Goal: Download file/media

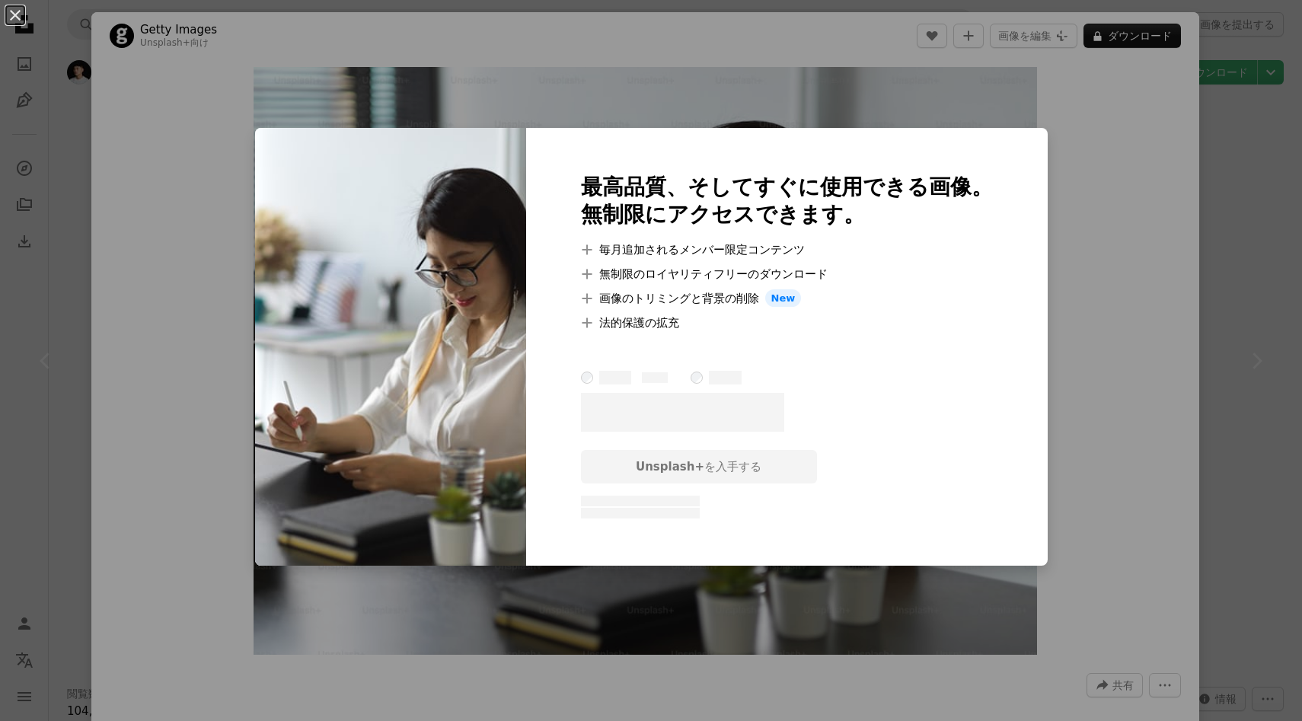
scroll to position [1739, 0]
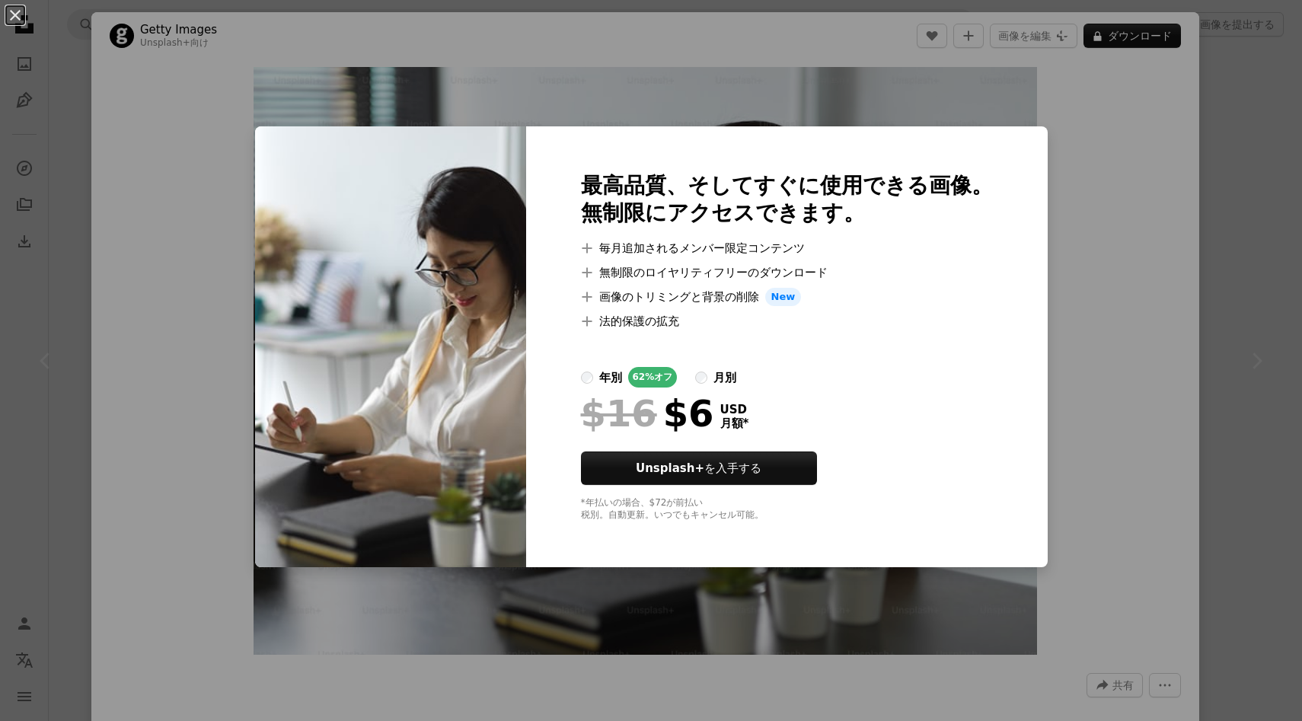
click at [1109, 301] on div "An X shape 最高品質、そしてすぐに使用できる画像。 無制限にアクセスできます。 A plus sign 毎月追加されるメンバー限定コンテンツ A p…" at bounding box center [651, 360] width 1302 height 721
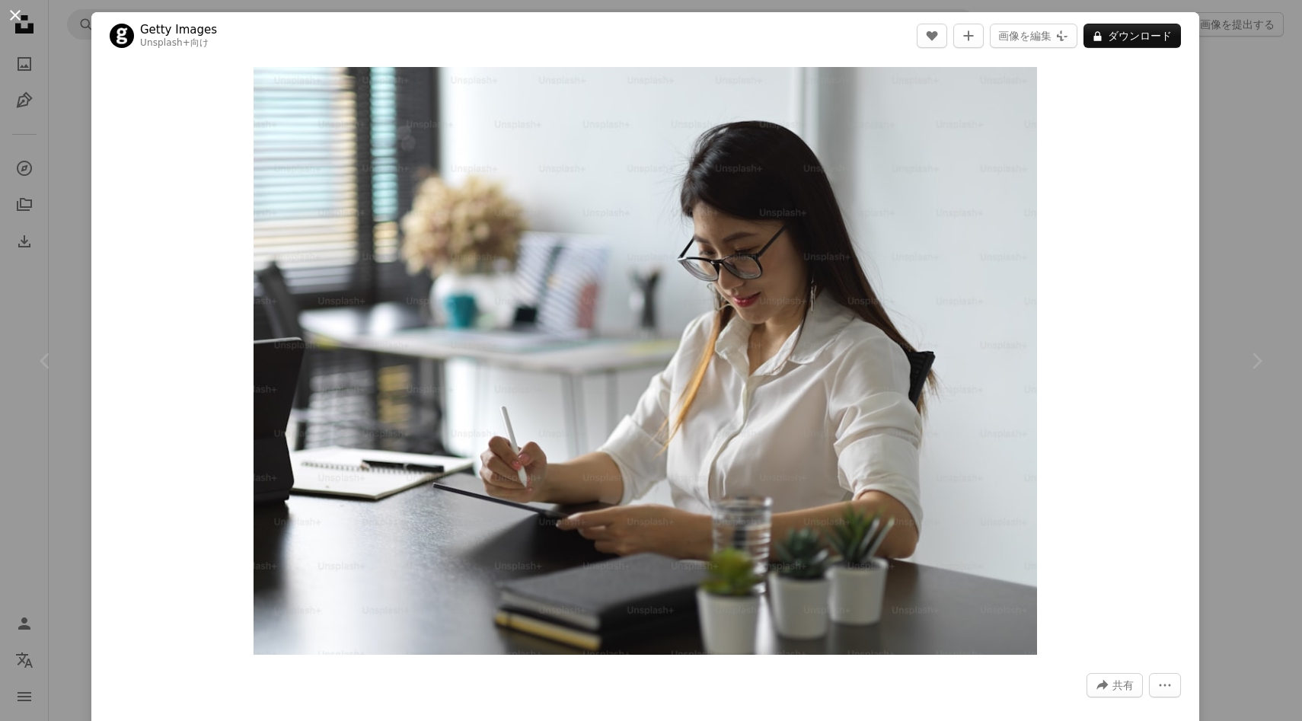
click at [14, 18] on button "An X shape" at bounding box center [15, 15] width 18 height 18
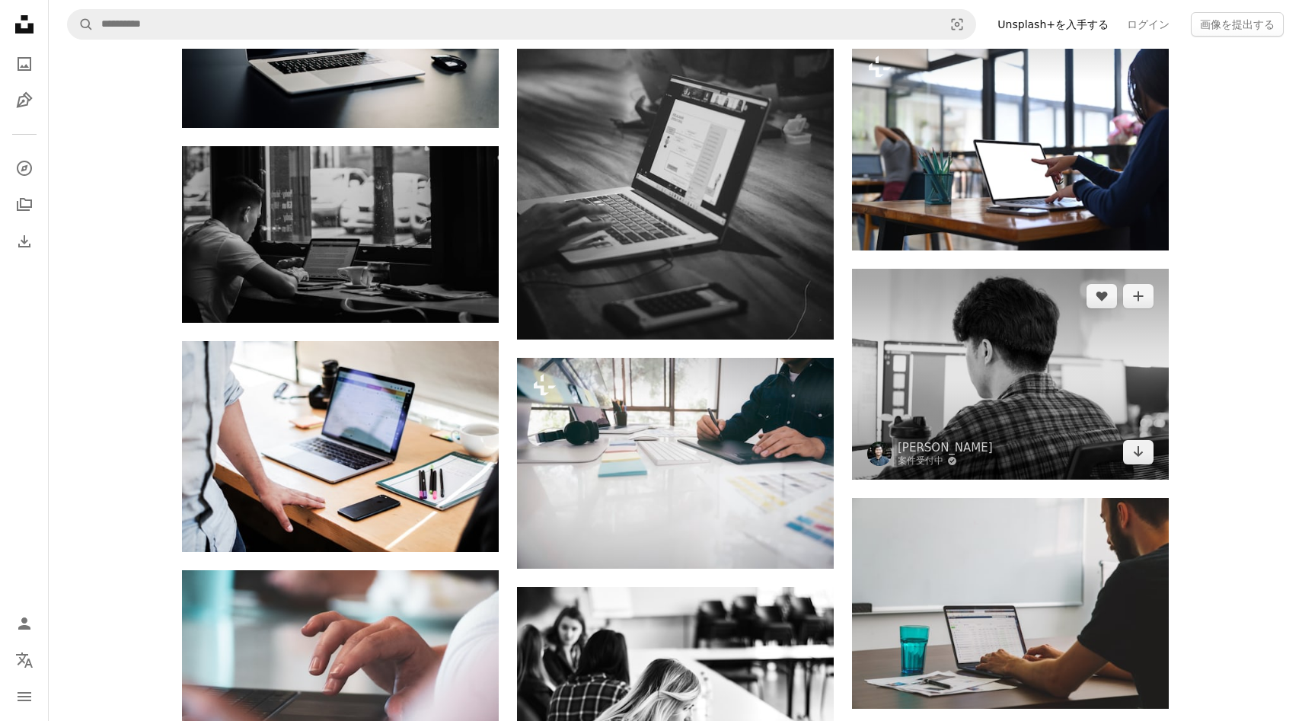
scroll to position [3816, 0]
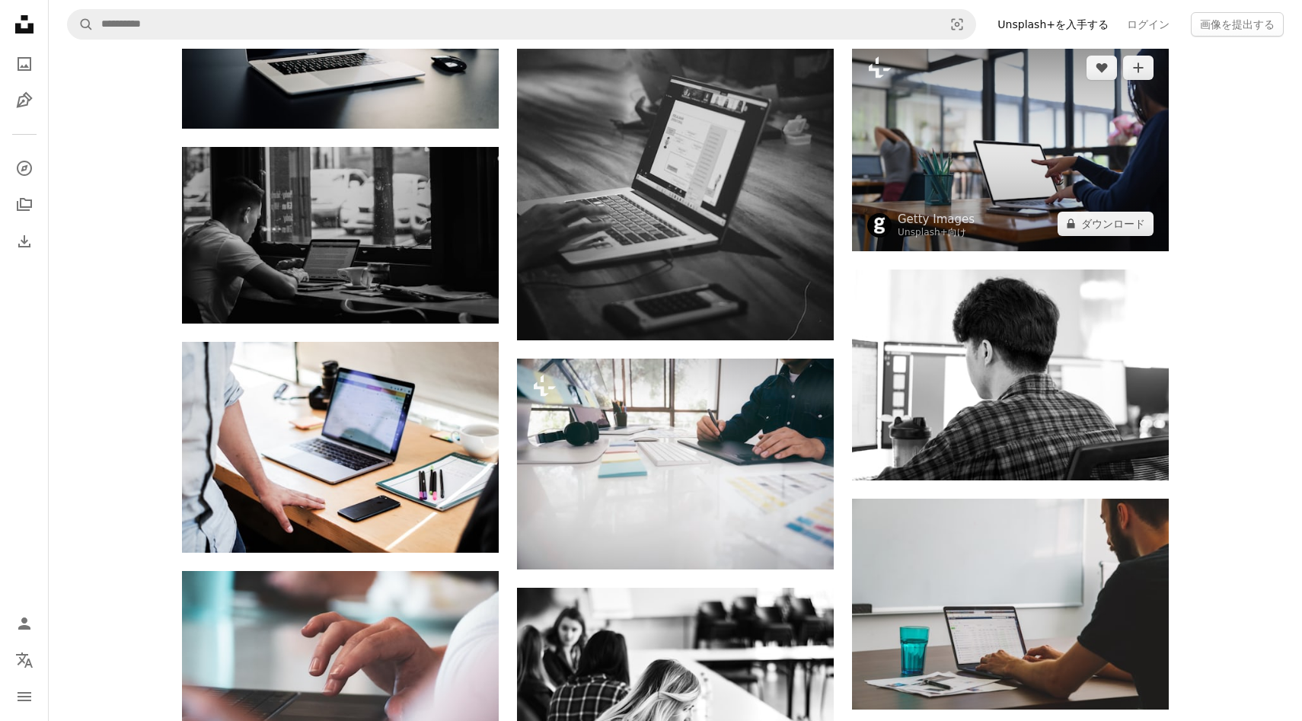
click at [978, 176] on img at bounding box center [1010, 145] width 317 height 211
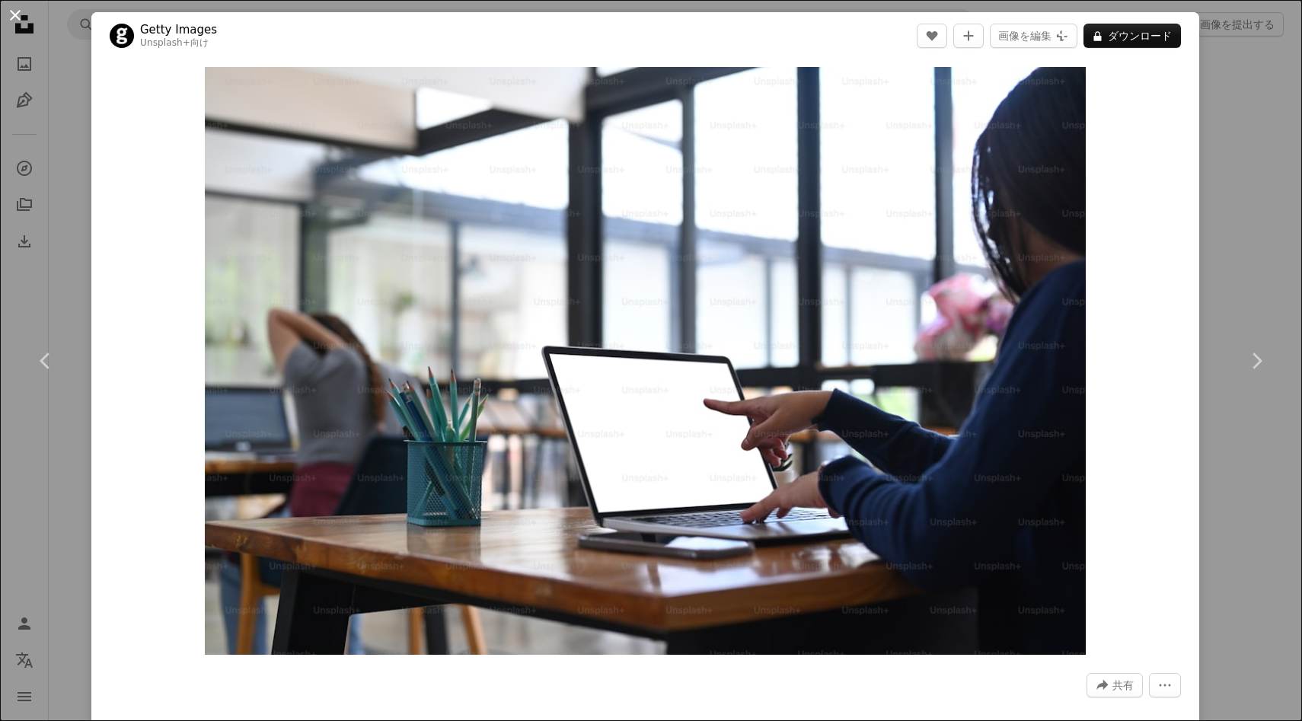
click at [12, 11] on button "An X shape" at bounding box center [15, 15] width 18 height 18
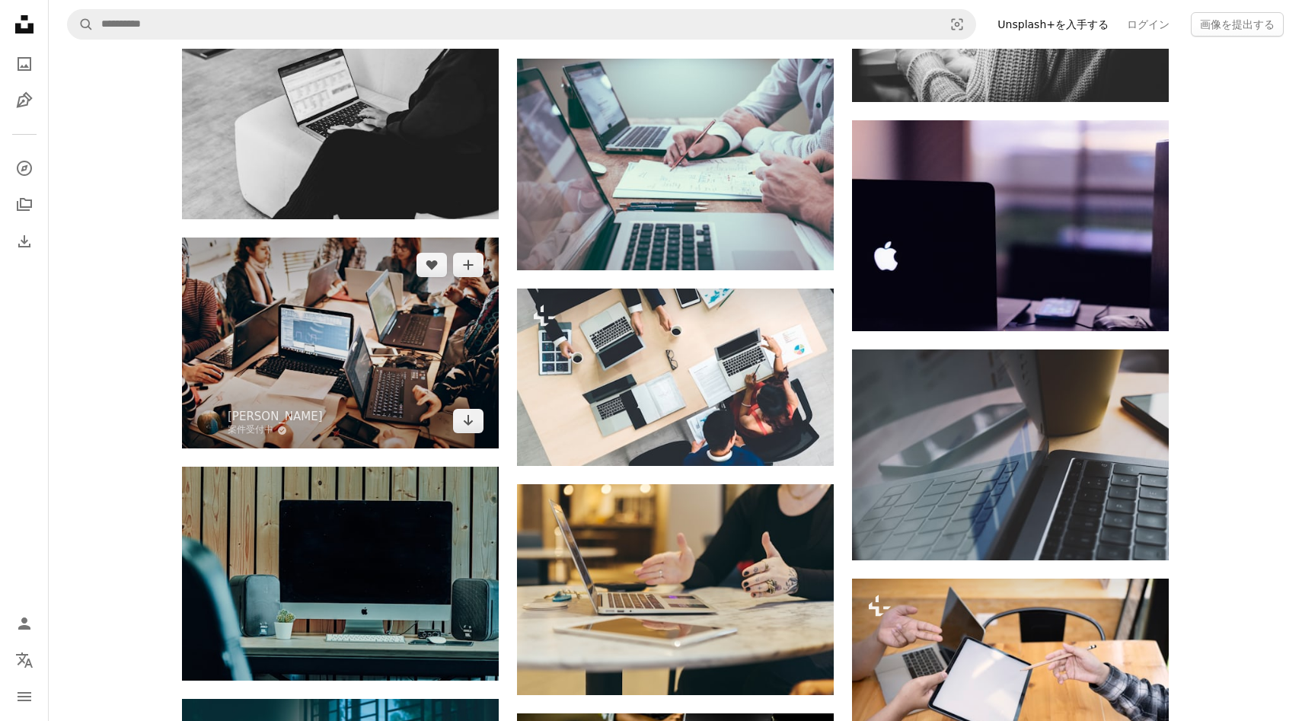
scroll to position [5473, 0]
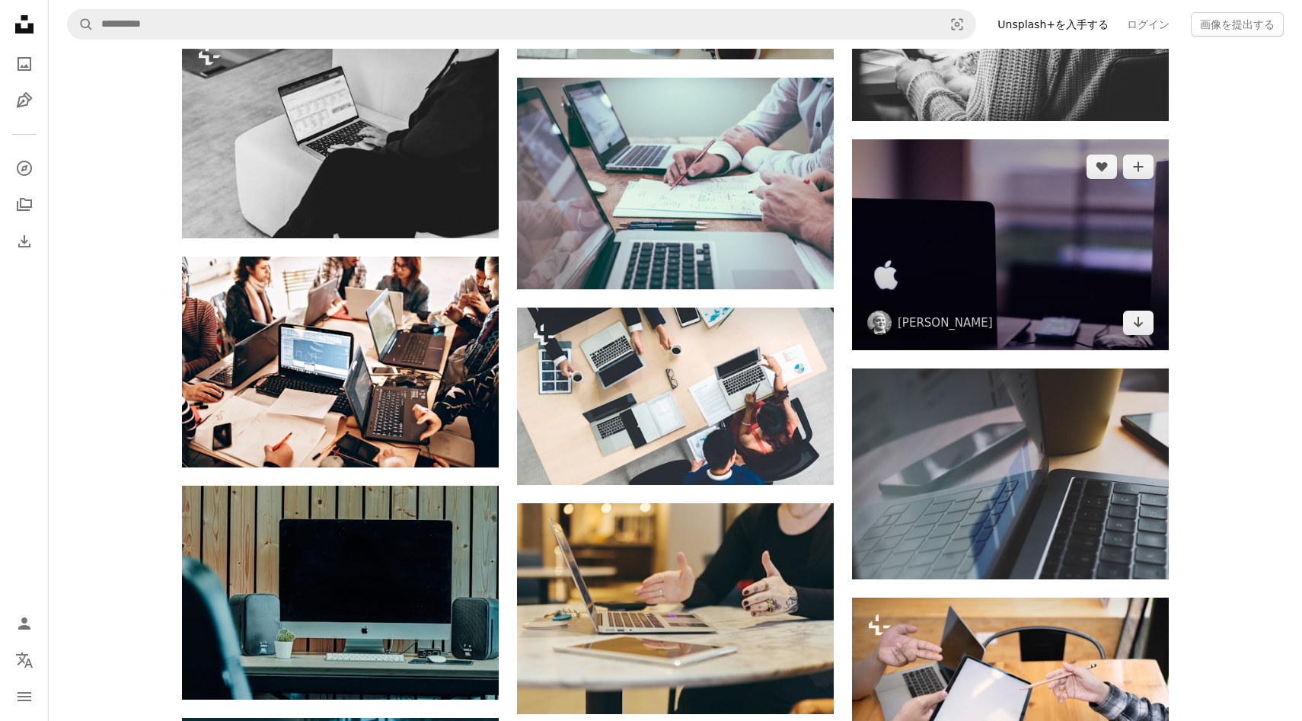
click at [1084, 255] on img at bounding box center [1010, 244] width 317 height 211
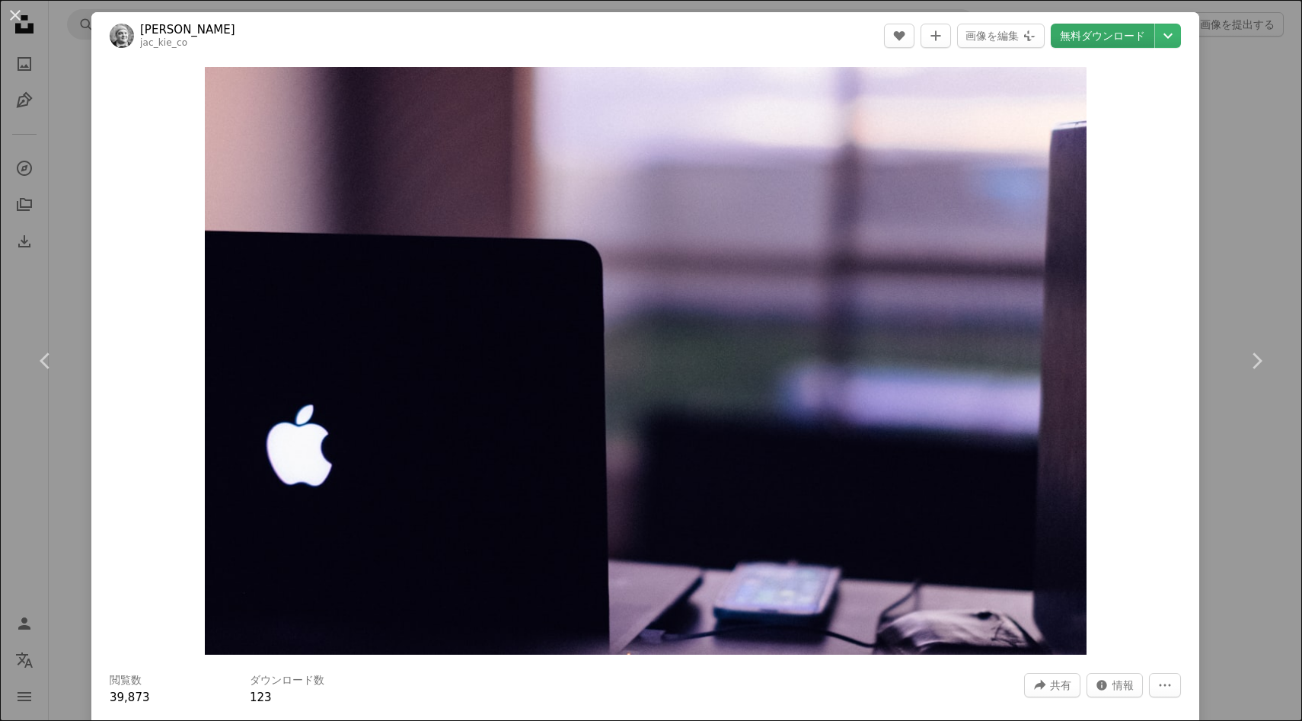
click at [1117, 38] on link "無料ダウンロード" at bounding box center [1103, 36] width 104 height 24
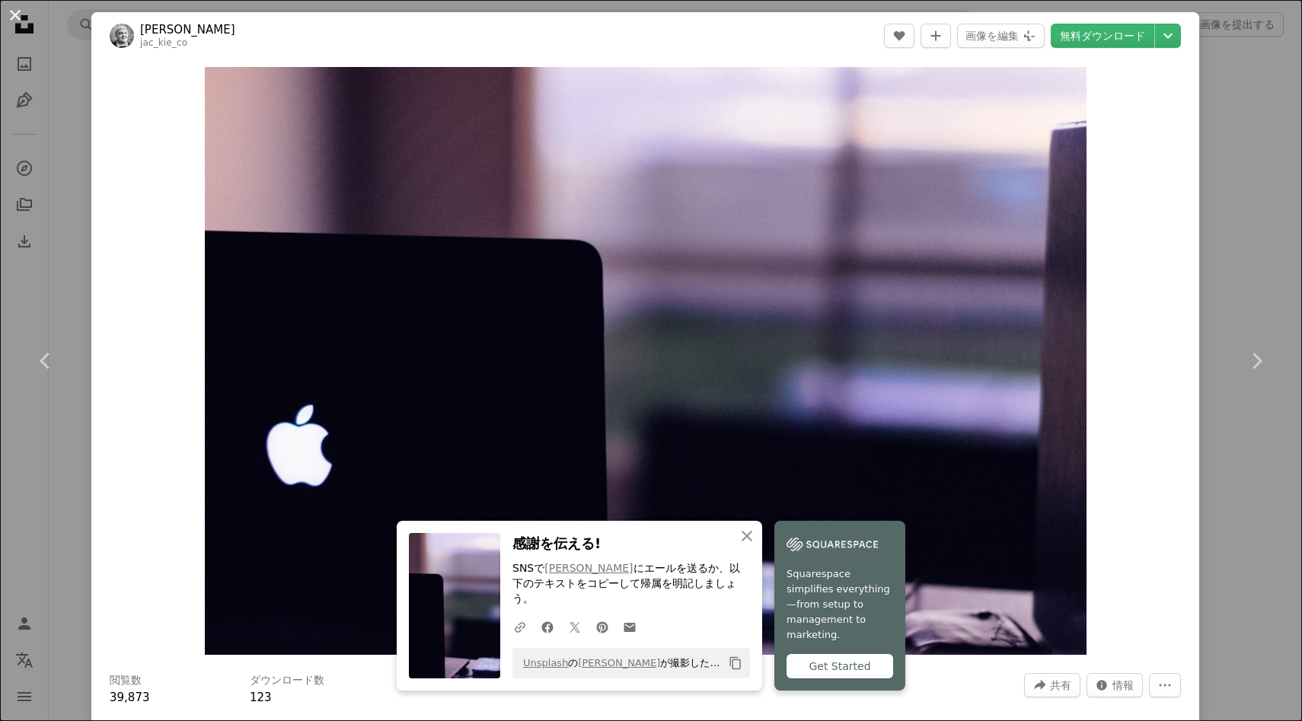
click at [19, 12] on button "An X shape" at bounding box center [15, 15] width 18 height 18
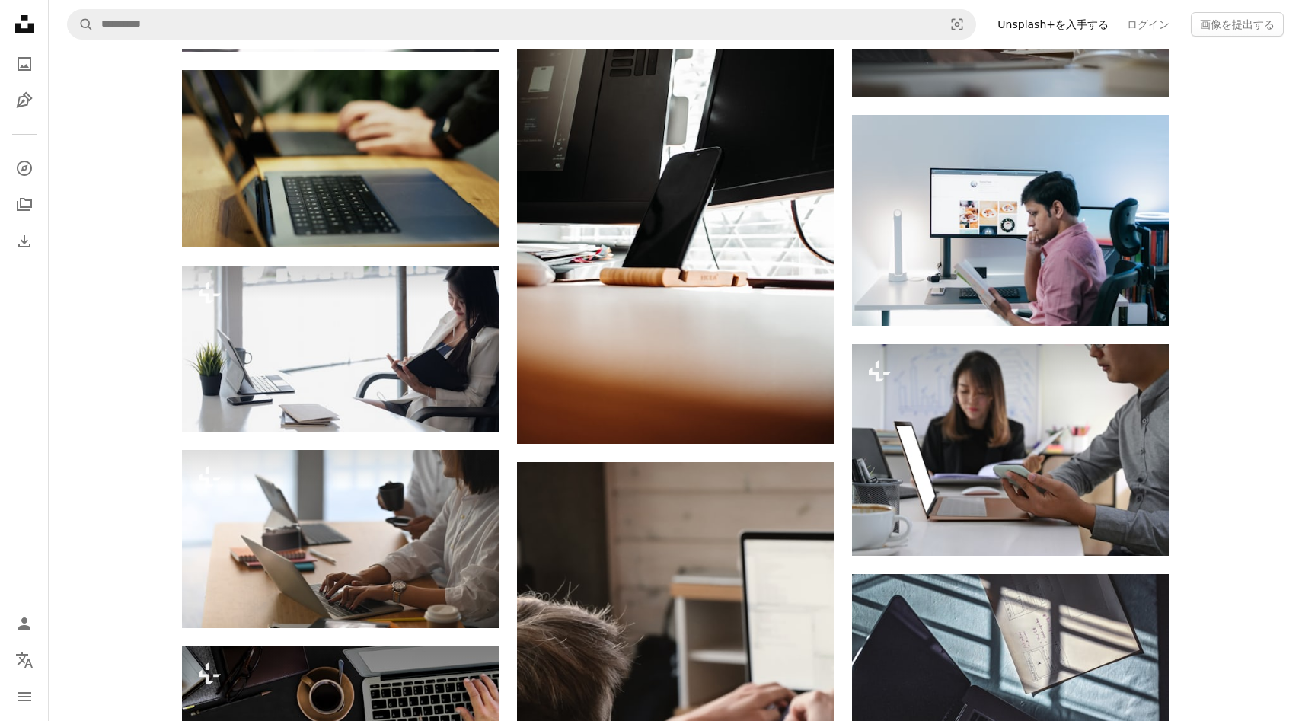
scroll to position [7826, 0]
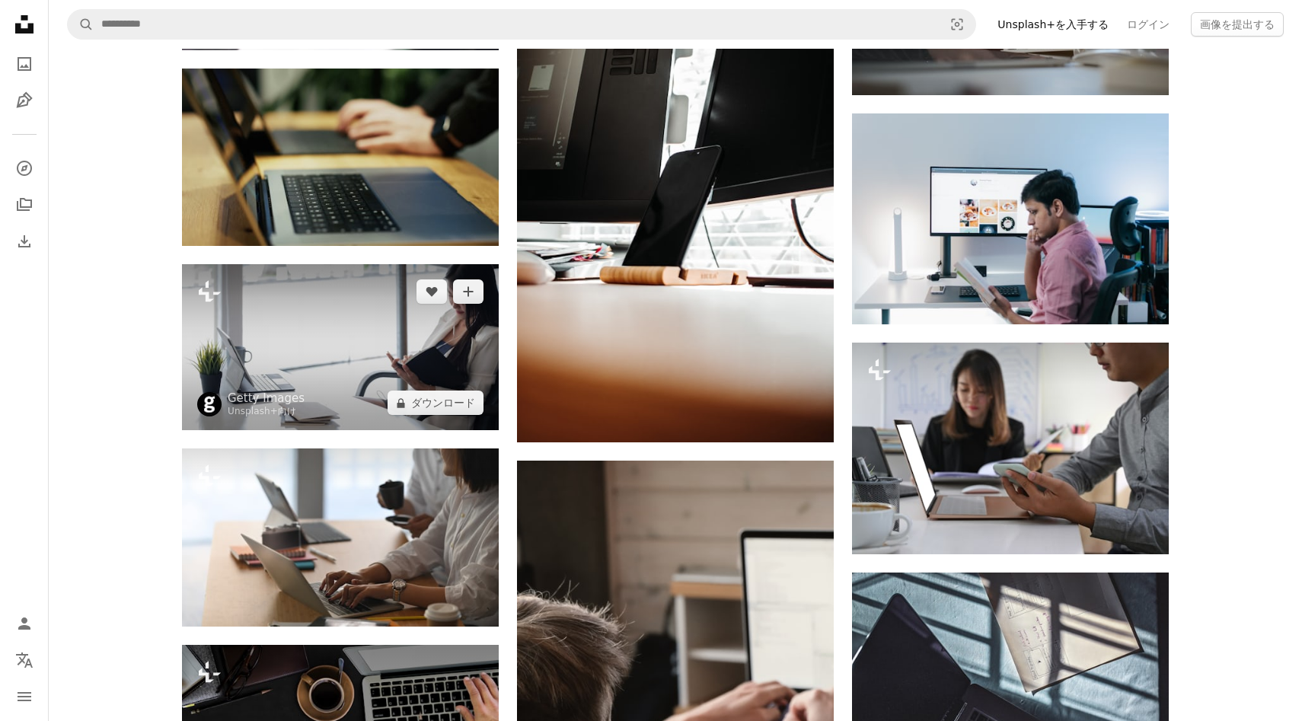
click at [331, 340] on img at bounding box center [340, 347] width 317 height 166
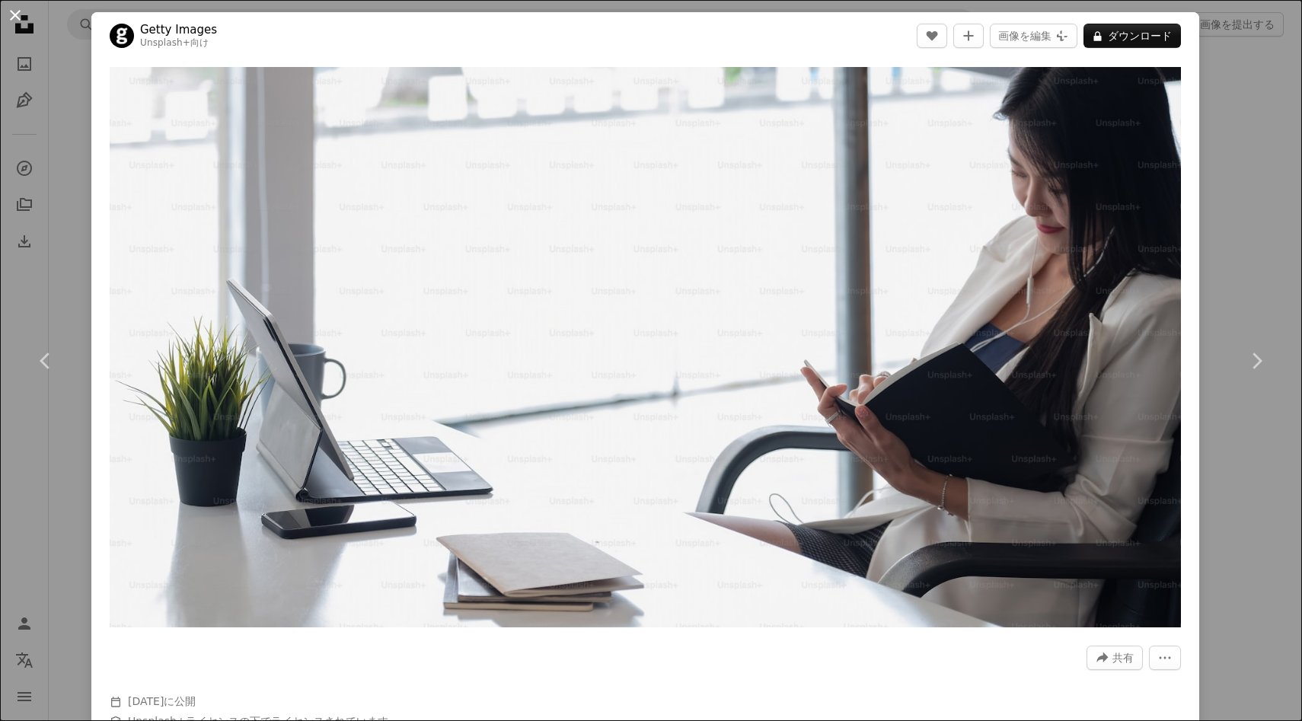
click at [18, 9] on button "An X shape" at bounding box center [15, 15] width 18 height 18
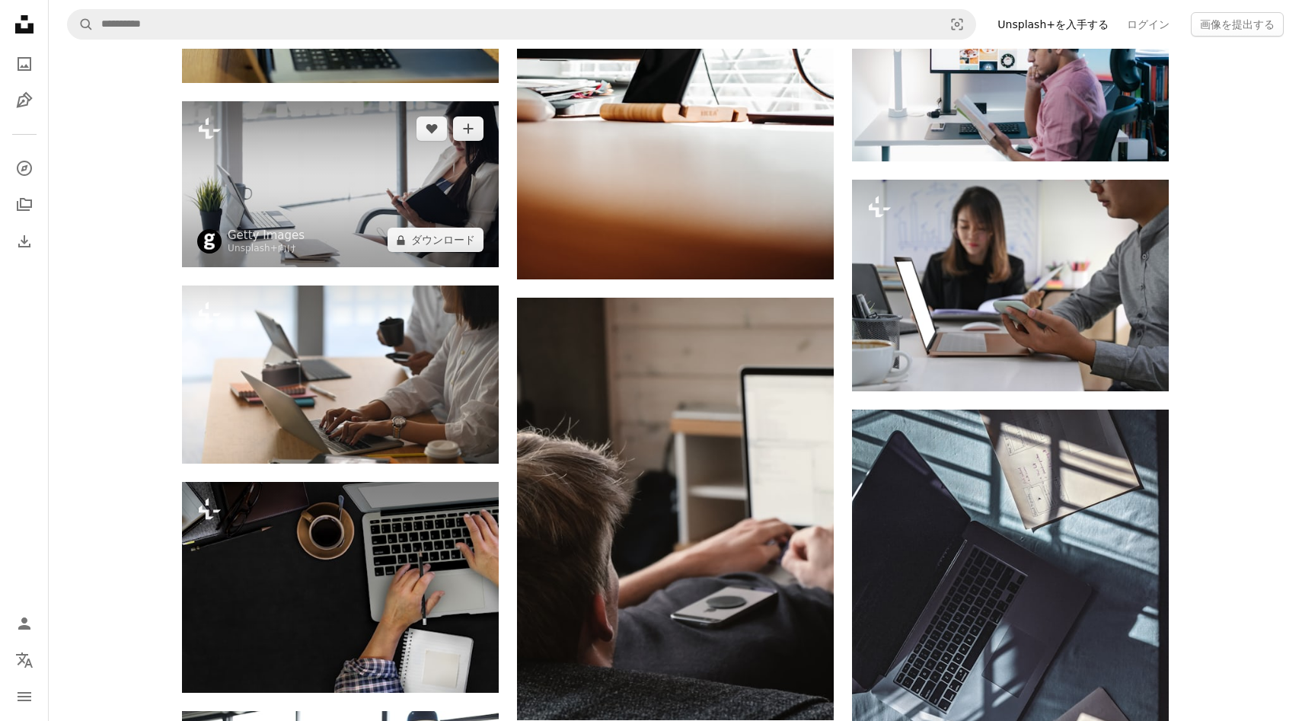
scroll to position [7961, 0]
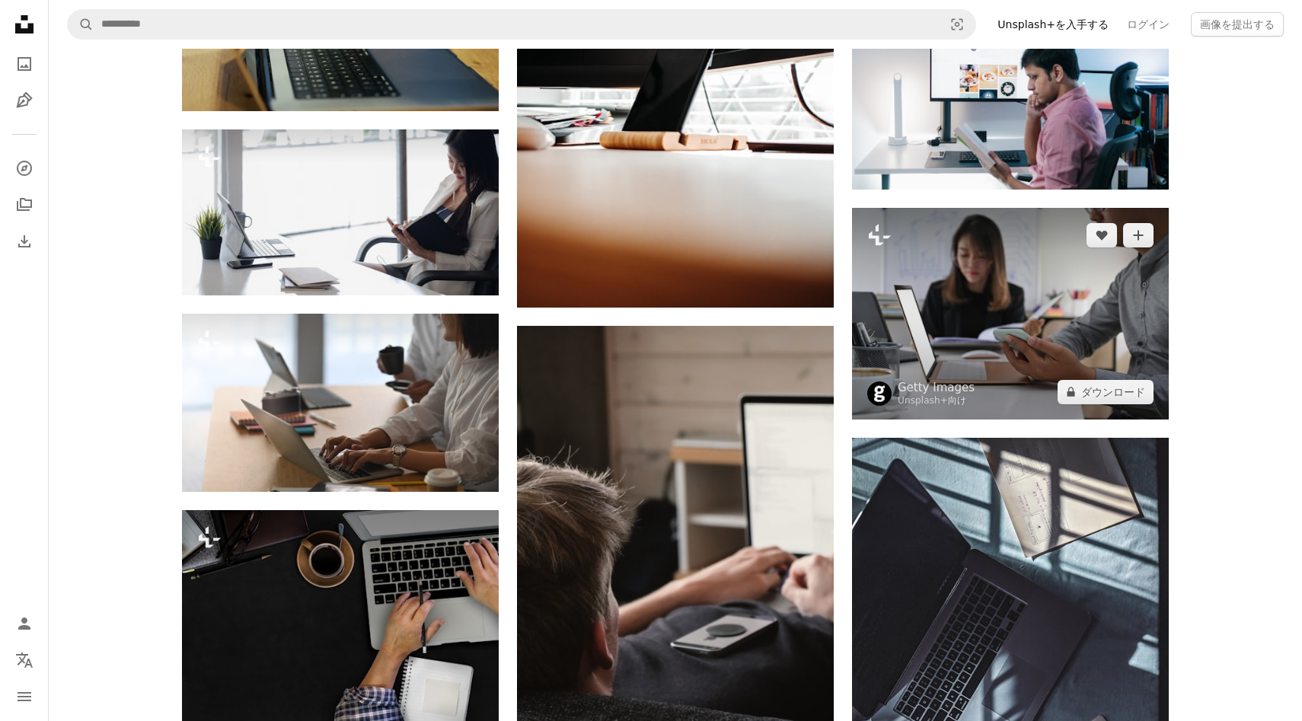
click at [989, 354] on img at bounding box center [1010, 313] width 317 height 211
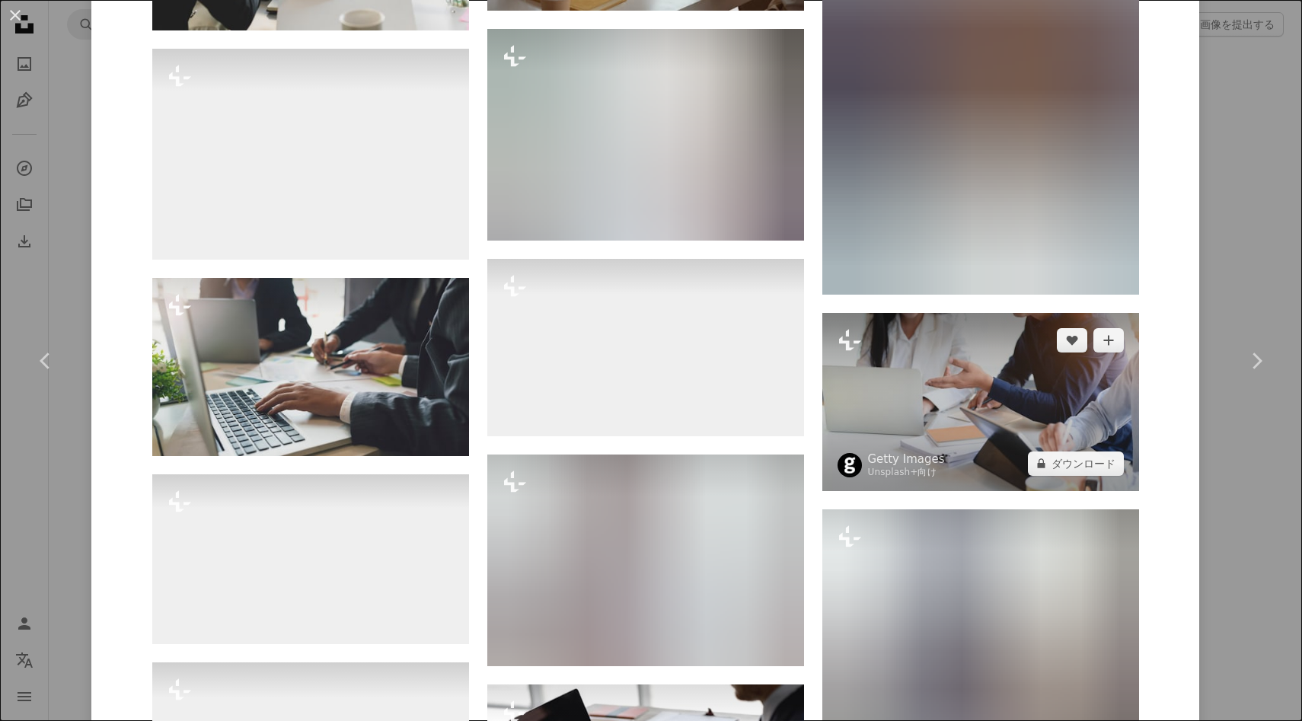
scroll to position [1634, 0]
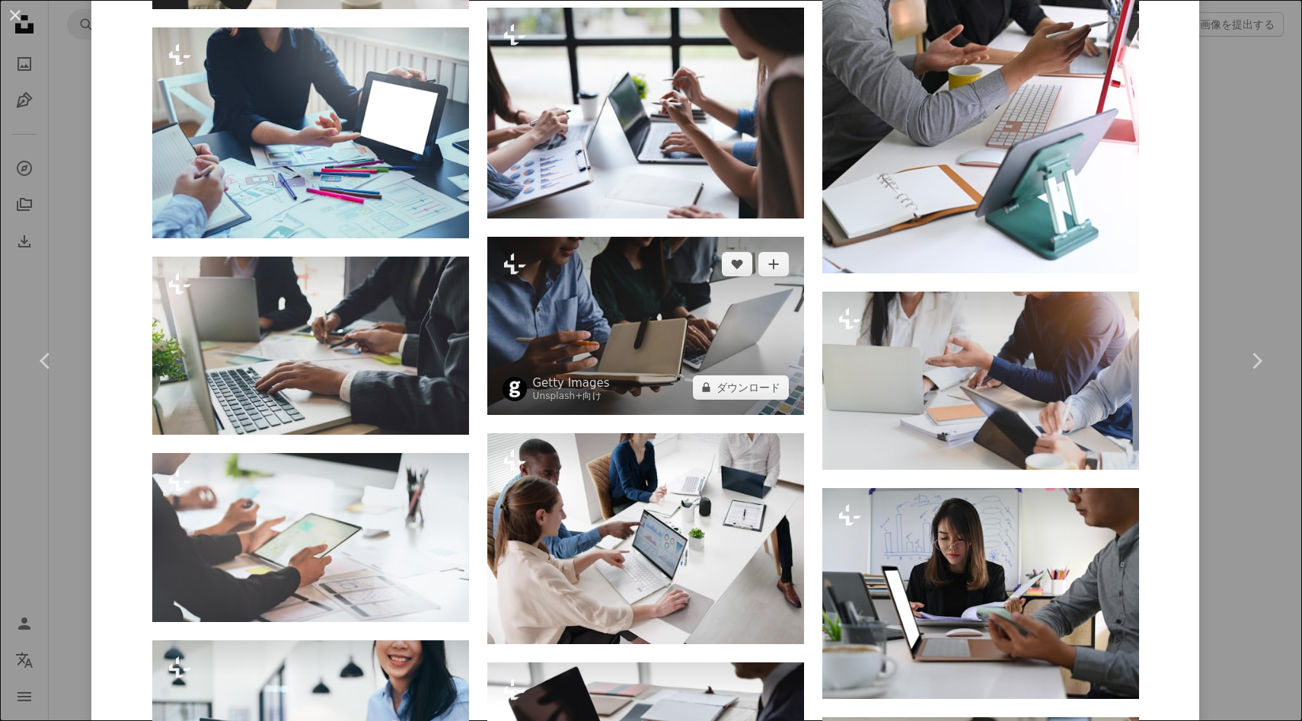
click at [729, 303] on img at bounding box center [645, 326] width 317 height 178
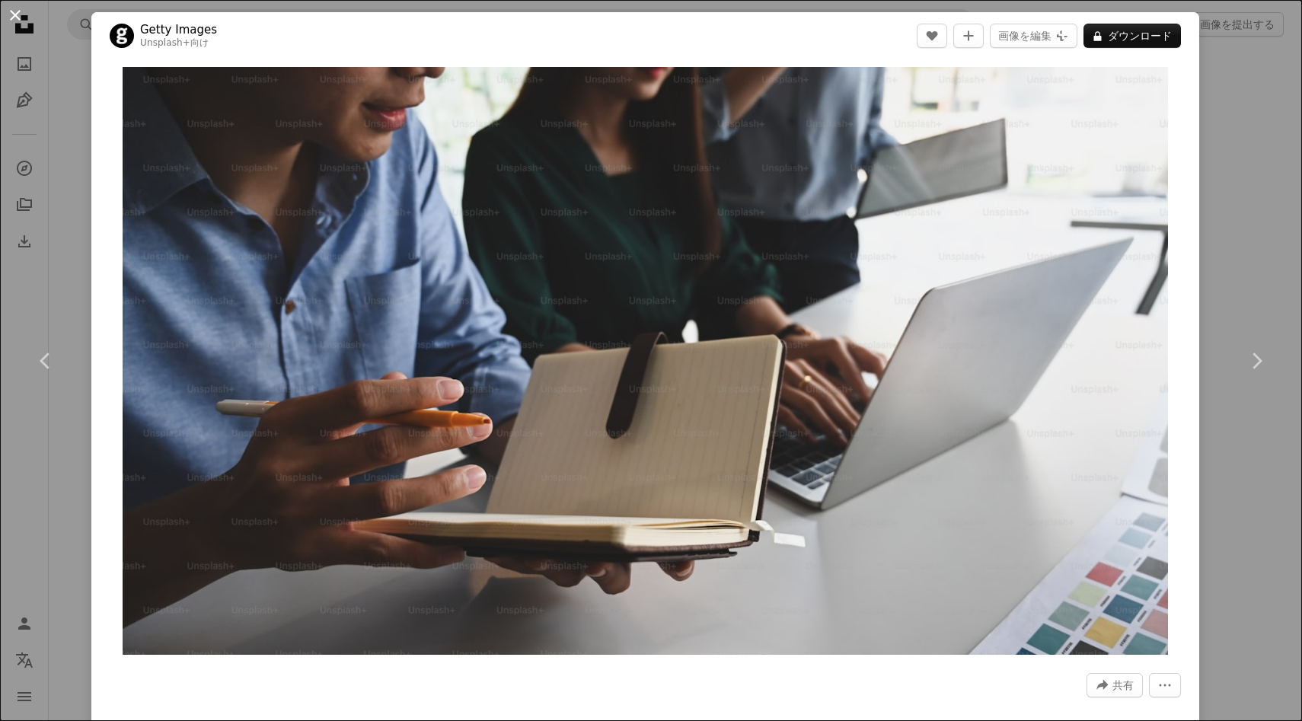
click at [18, 11] on button "An X shape" at bounding box center [15, 15] width 18 height 18
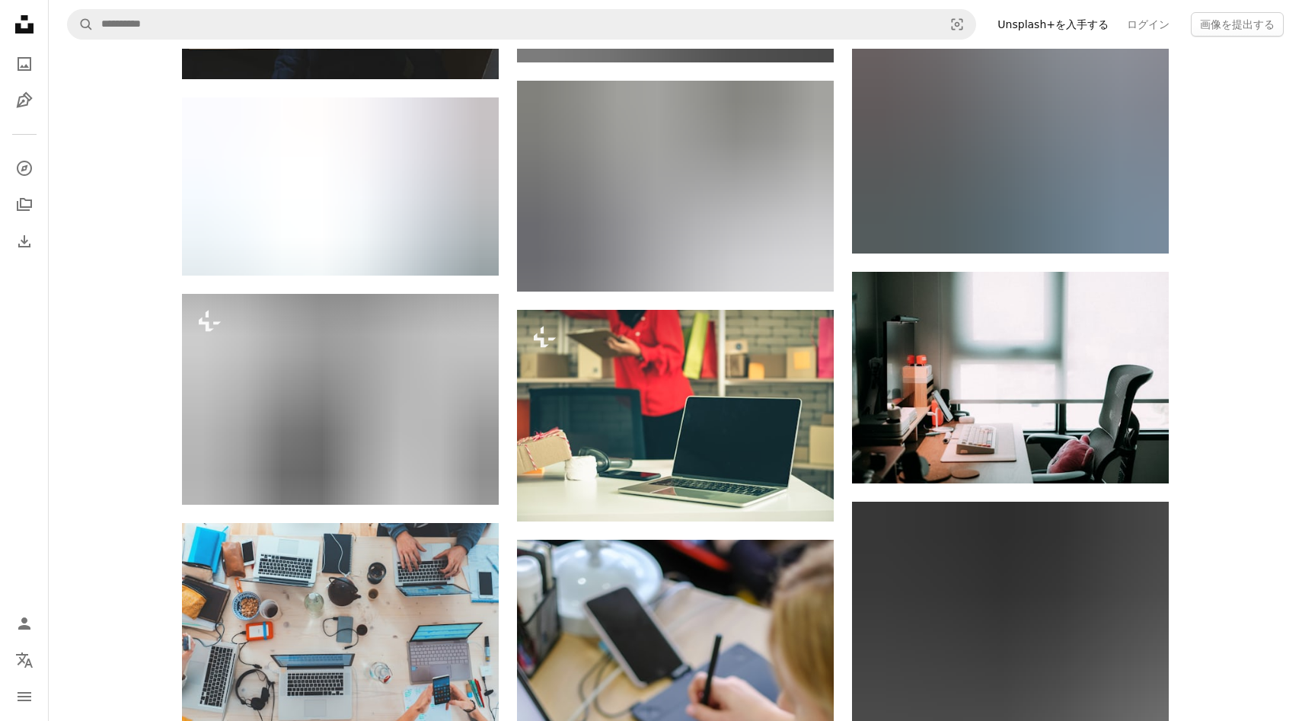
scroll to position [9751, 0]
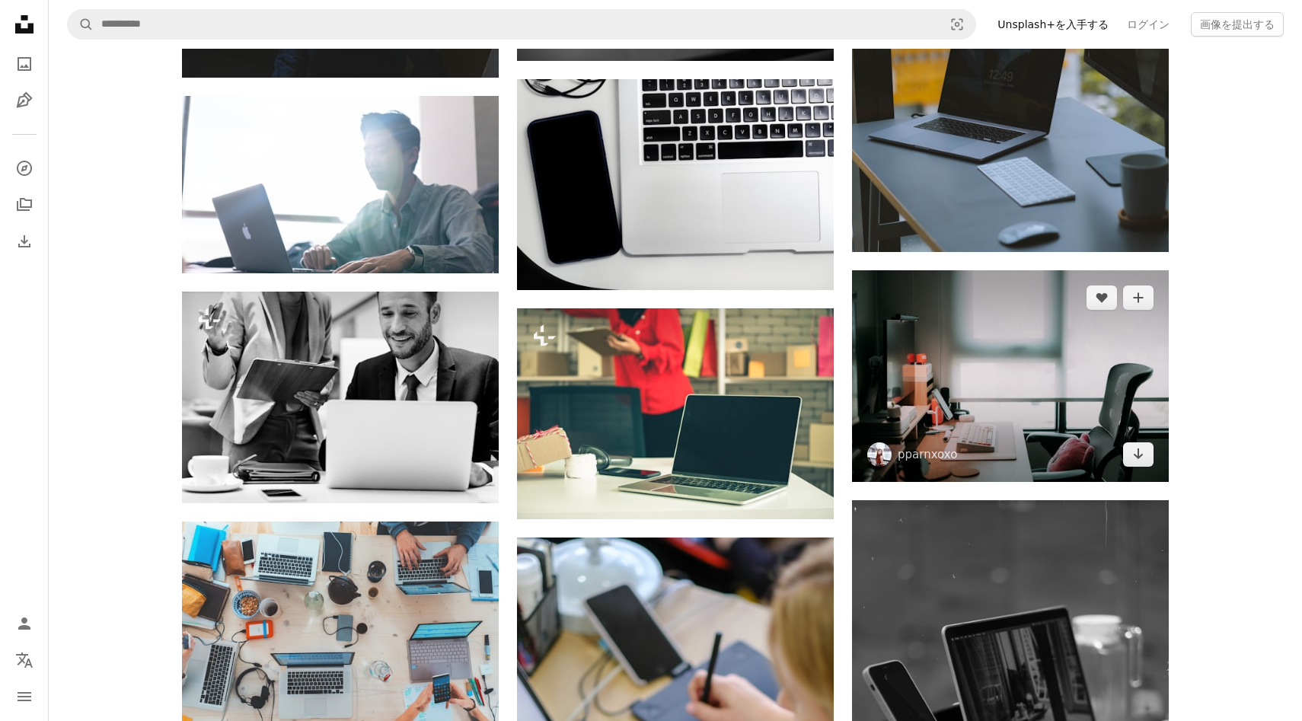
click at [893, 421] on img at bounding box center [1010, 375] width 317 height 211
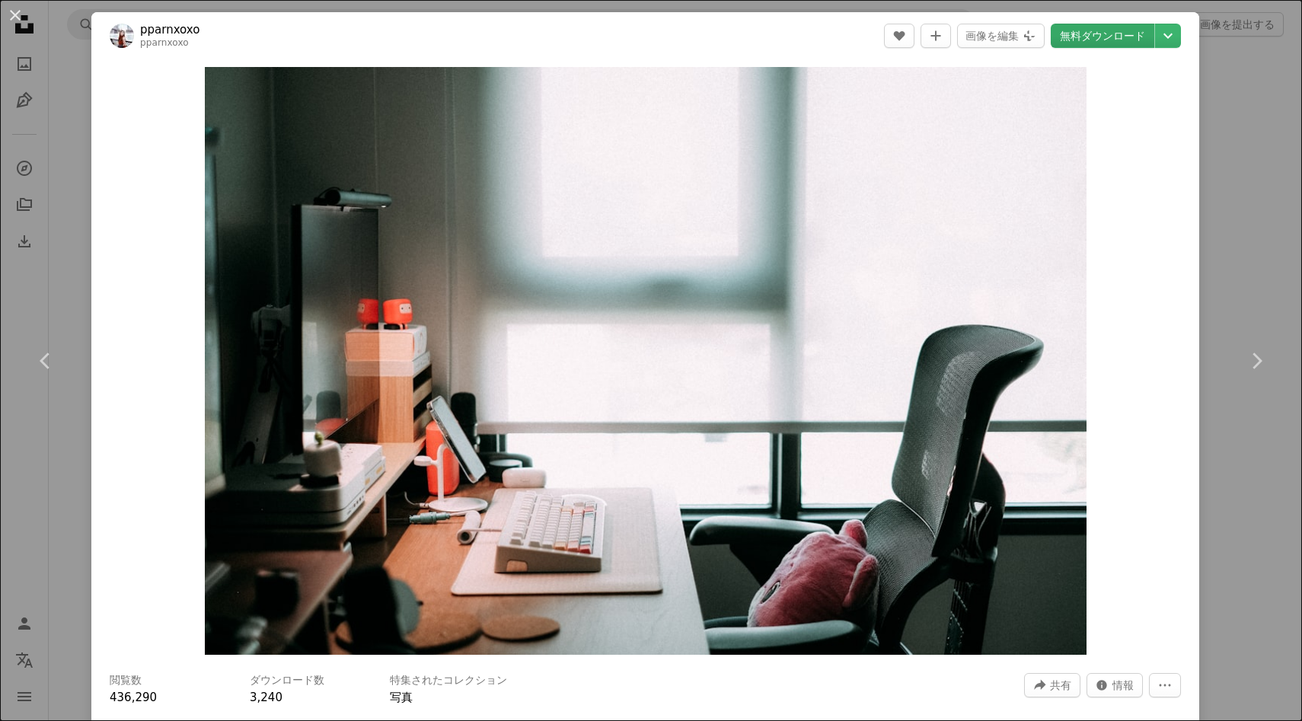
click at [1099, 30] on link "無料ダウンロード" at bounding box center [1103, 36] width 104 height 24
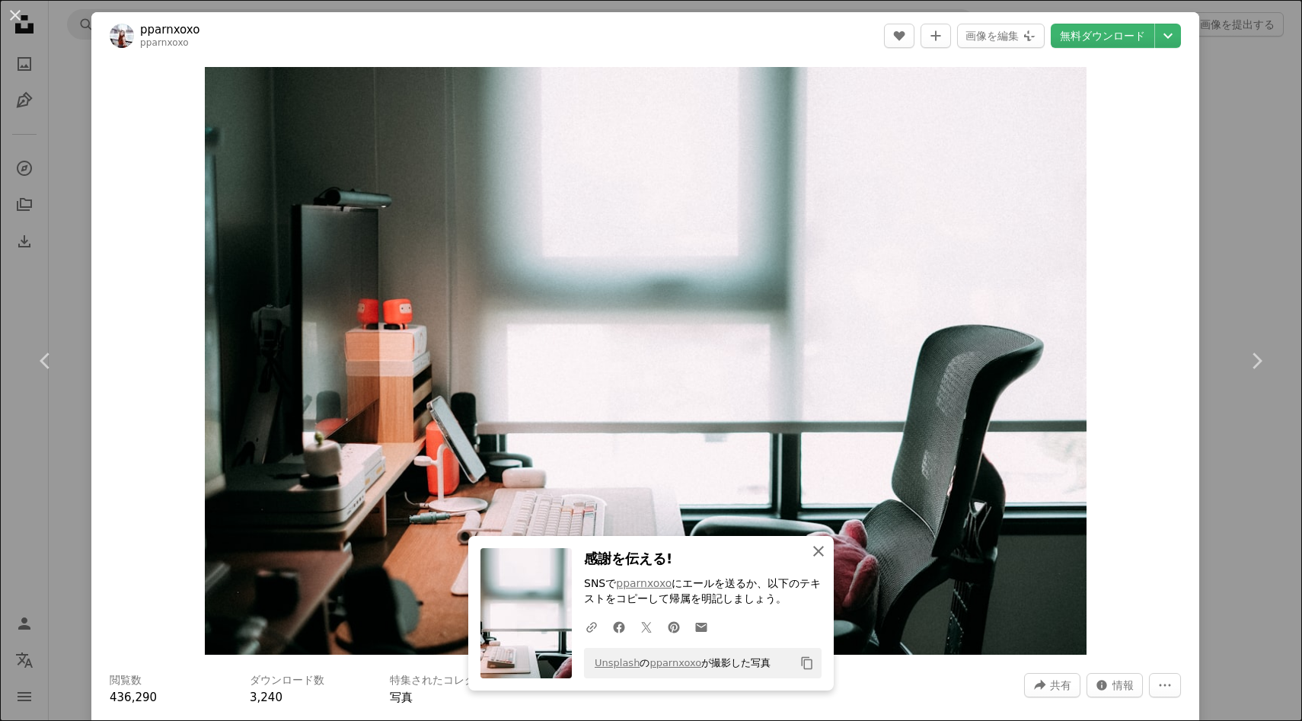
click at [818, 557] on icon "An X shape" at bounding box center [818, 551] width 18 height 18
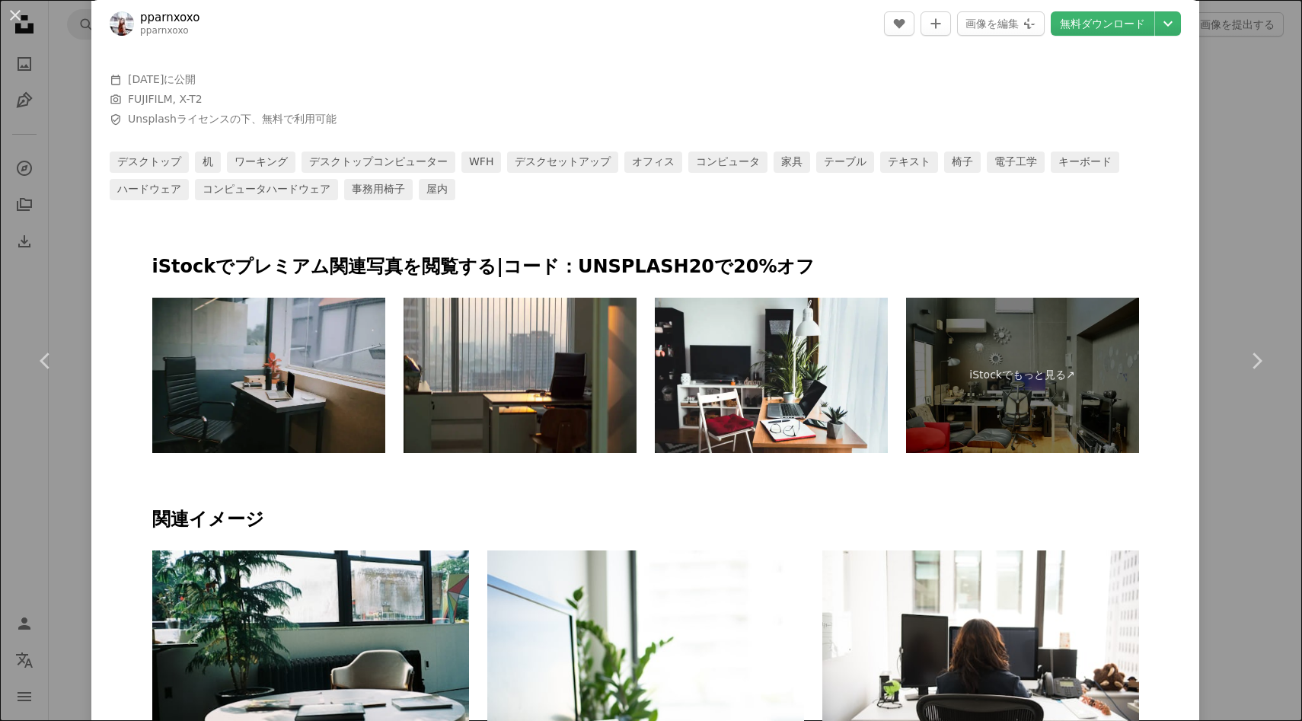
scroll to position [662, 0]
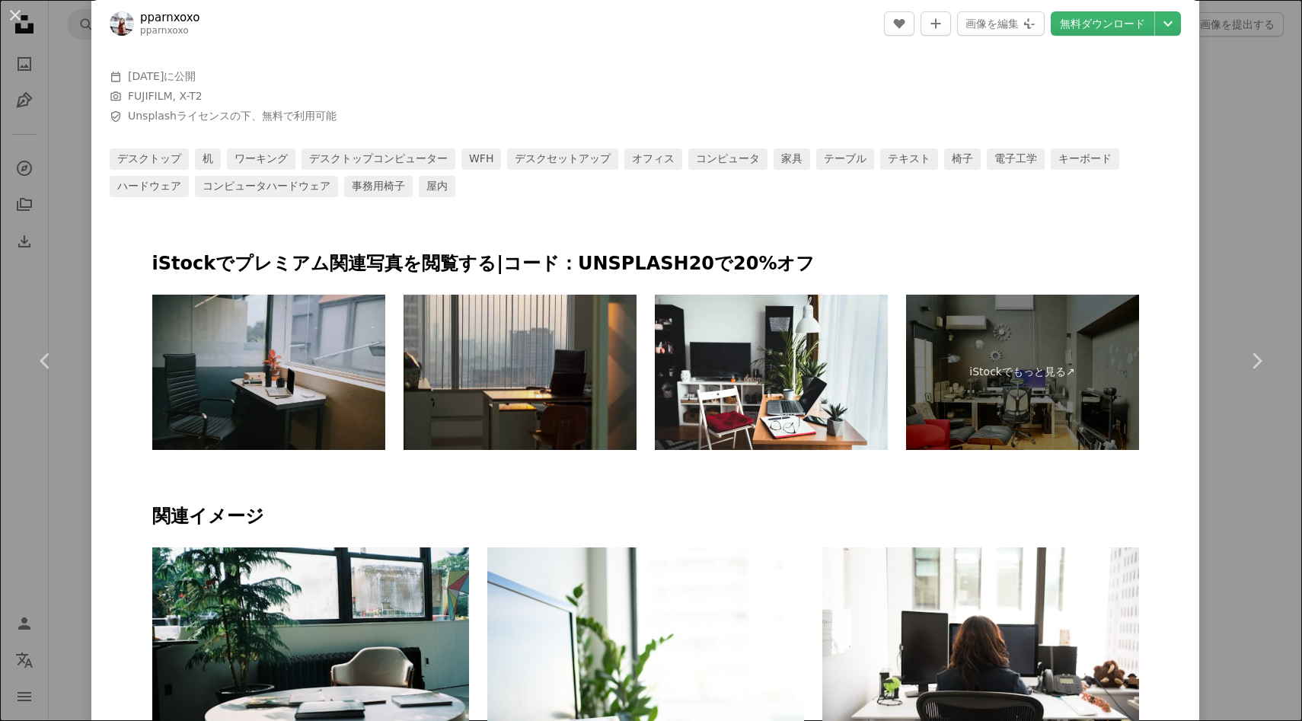
click at [471, 417] on img at bounding box center [520, 372] width 233 height 155
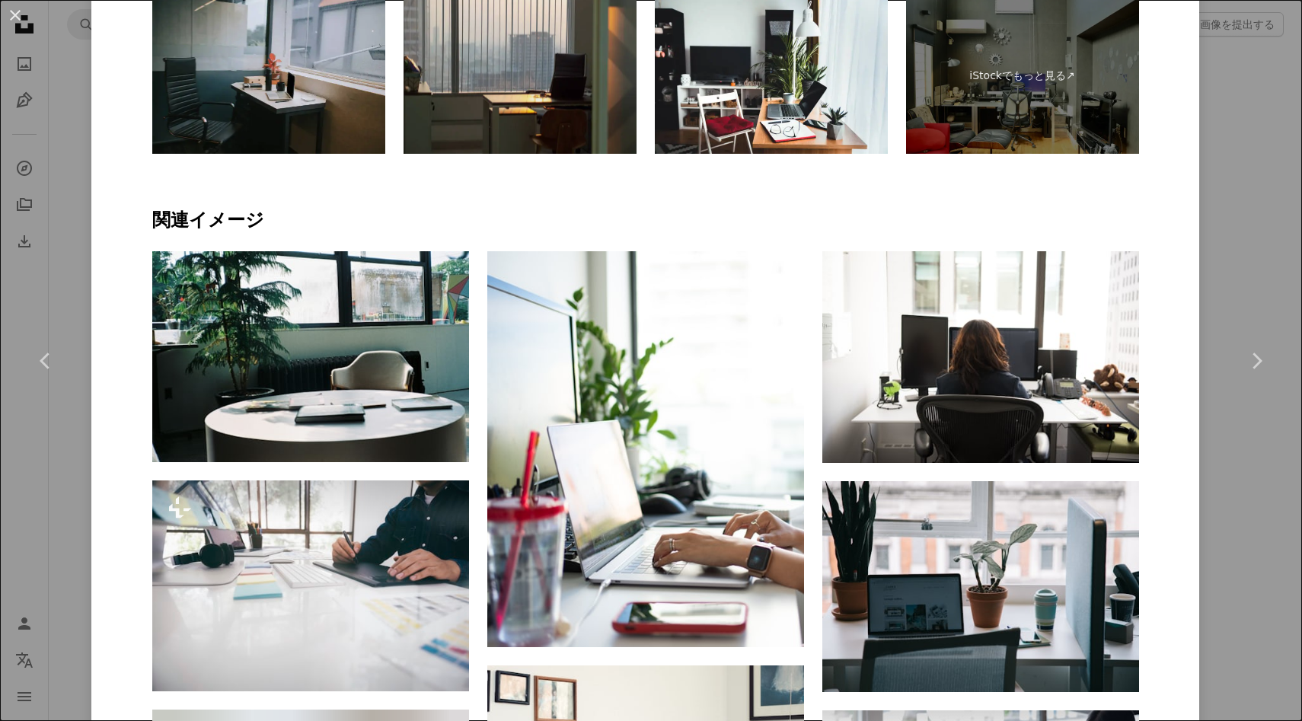
scroll to position [964, 0]
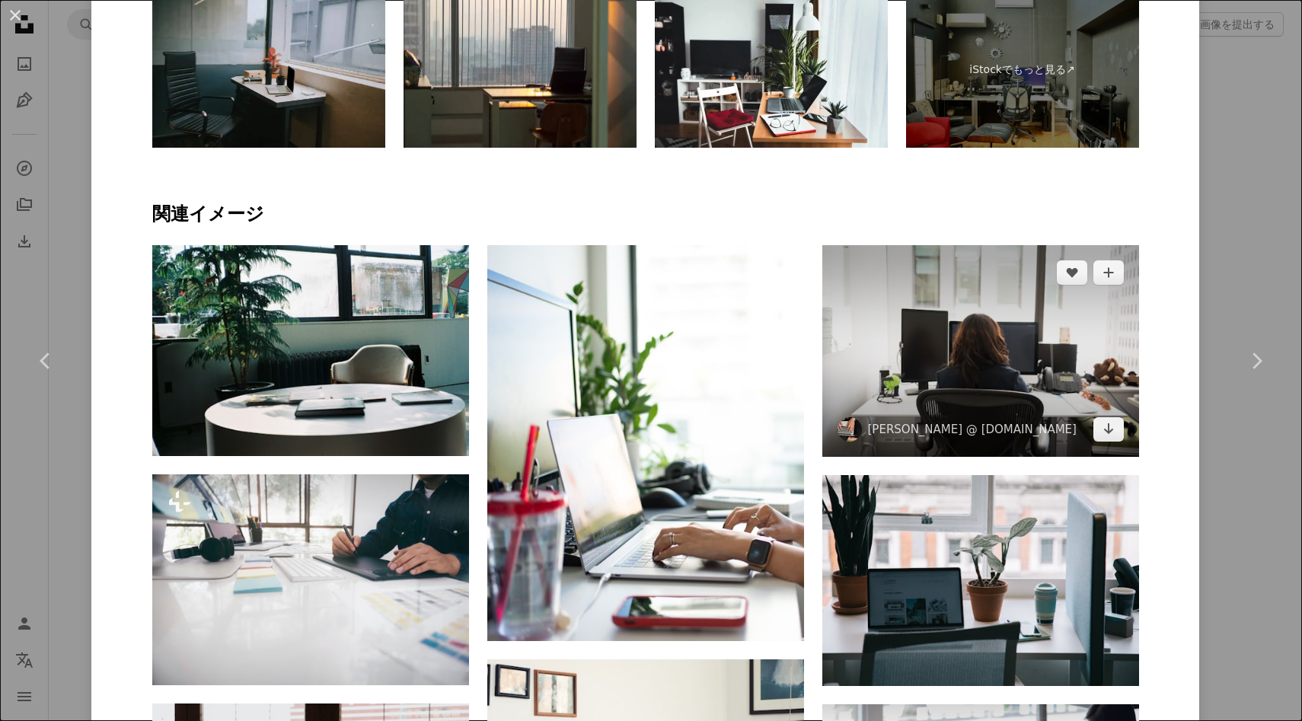
click at [863, 369] on img at bounding box center [980, 351] width 317 height 212
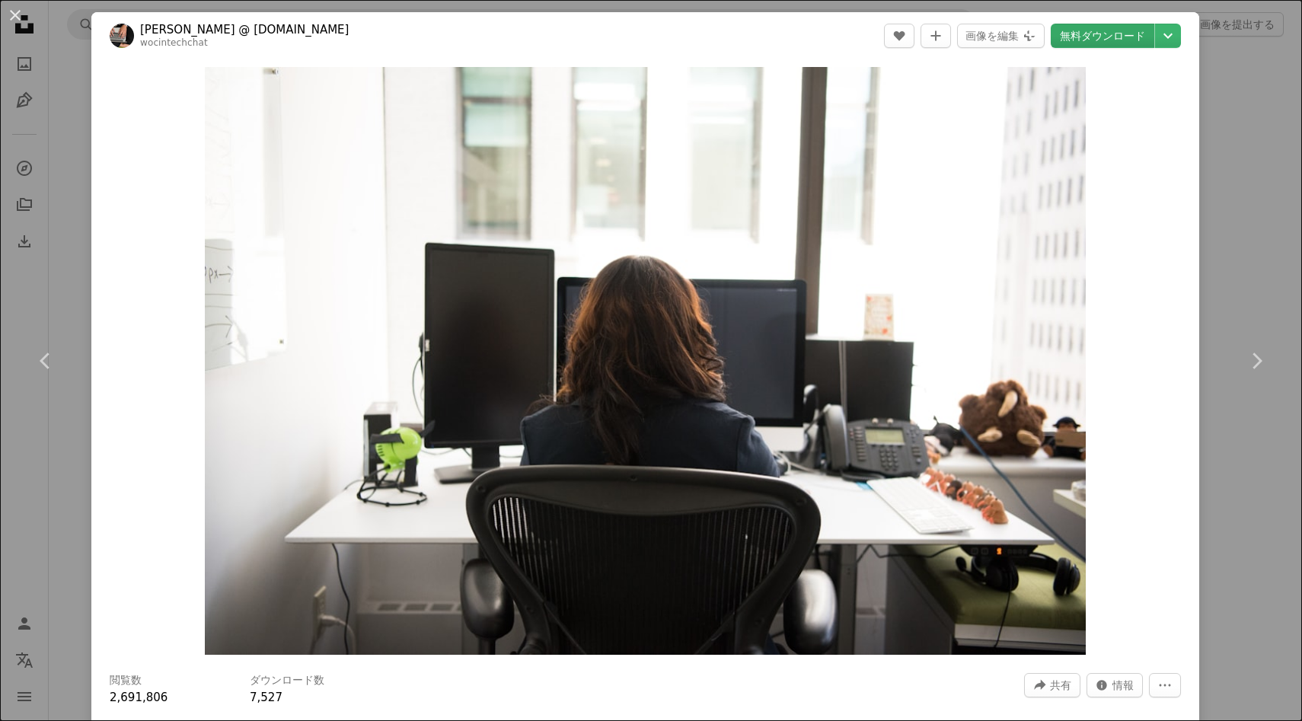
click at [1128, 34] on link "無料ダウンロード" at bounding box center [1103, 36] width 104 height 24
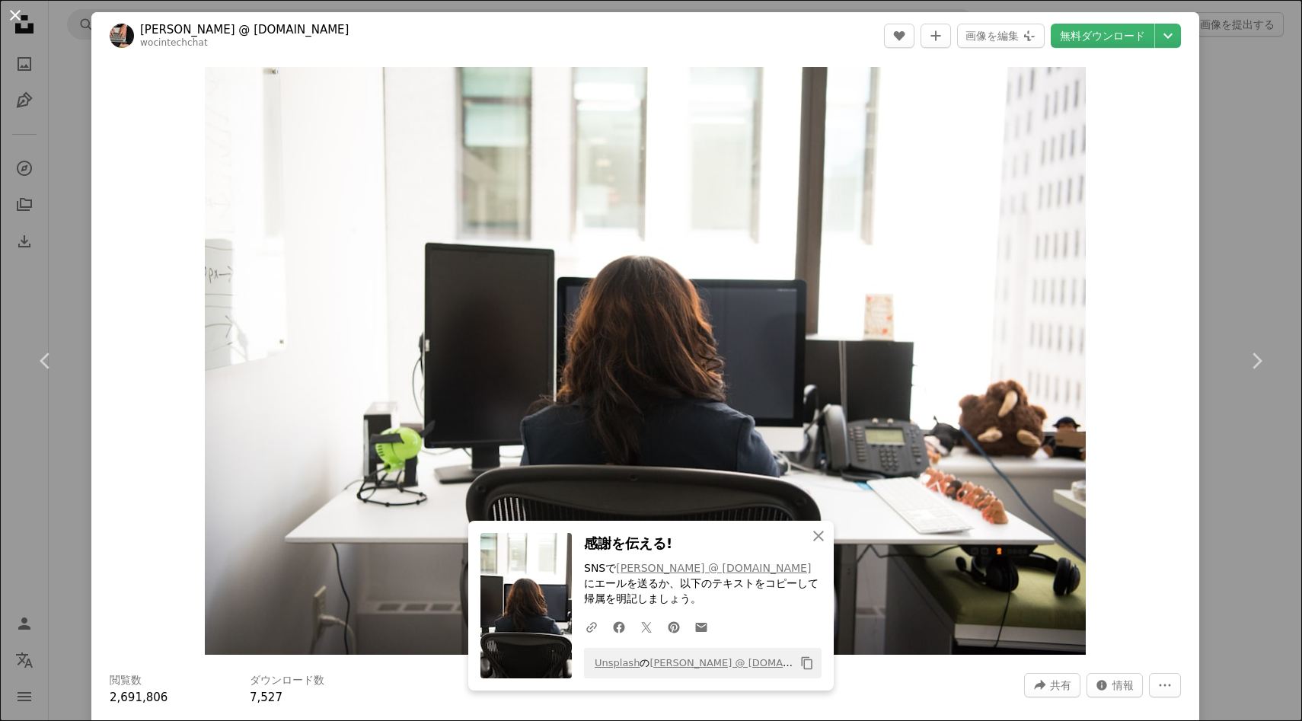
click at [14, 8] on button "An X shape" at bounding box center [15, 15] width 18 height 18
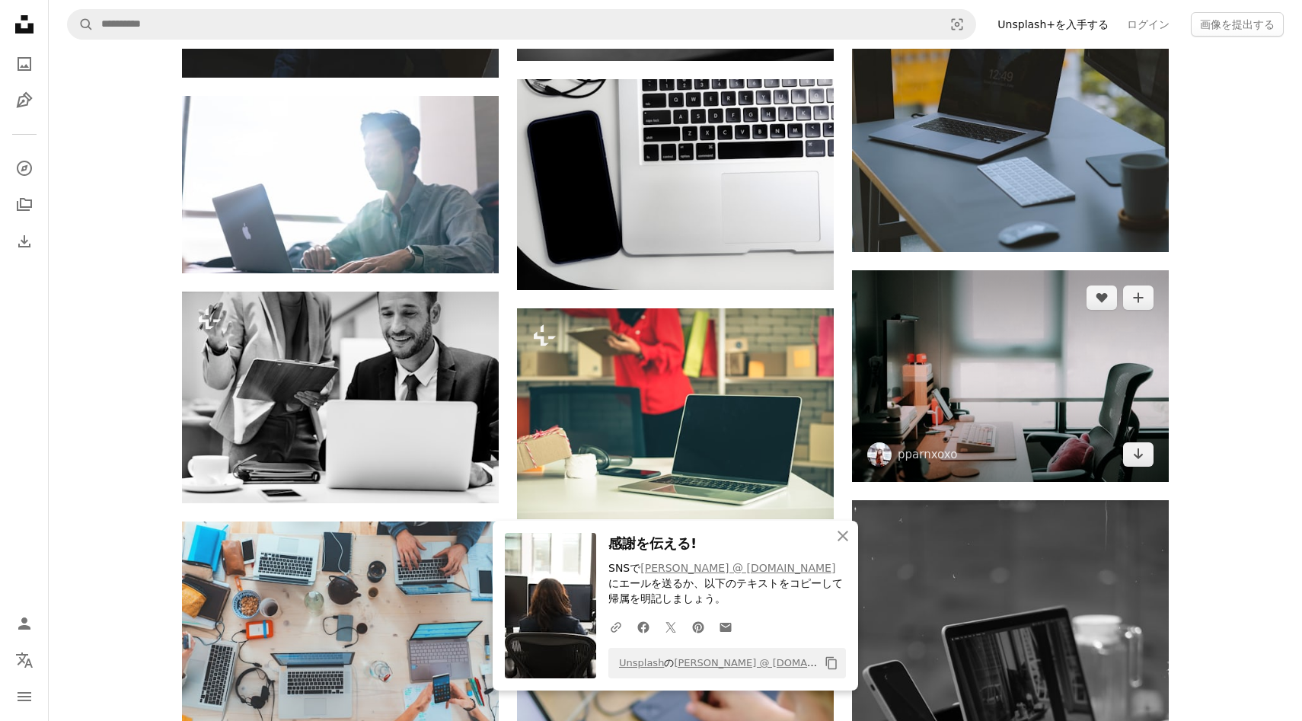
click at [1071, 437] on img at bounding box center [1010, 375] width 317 height 211
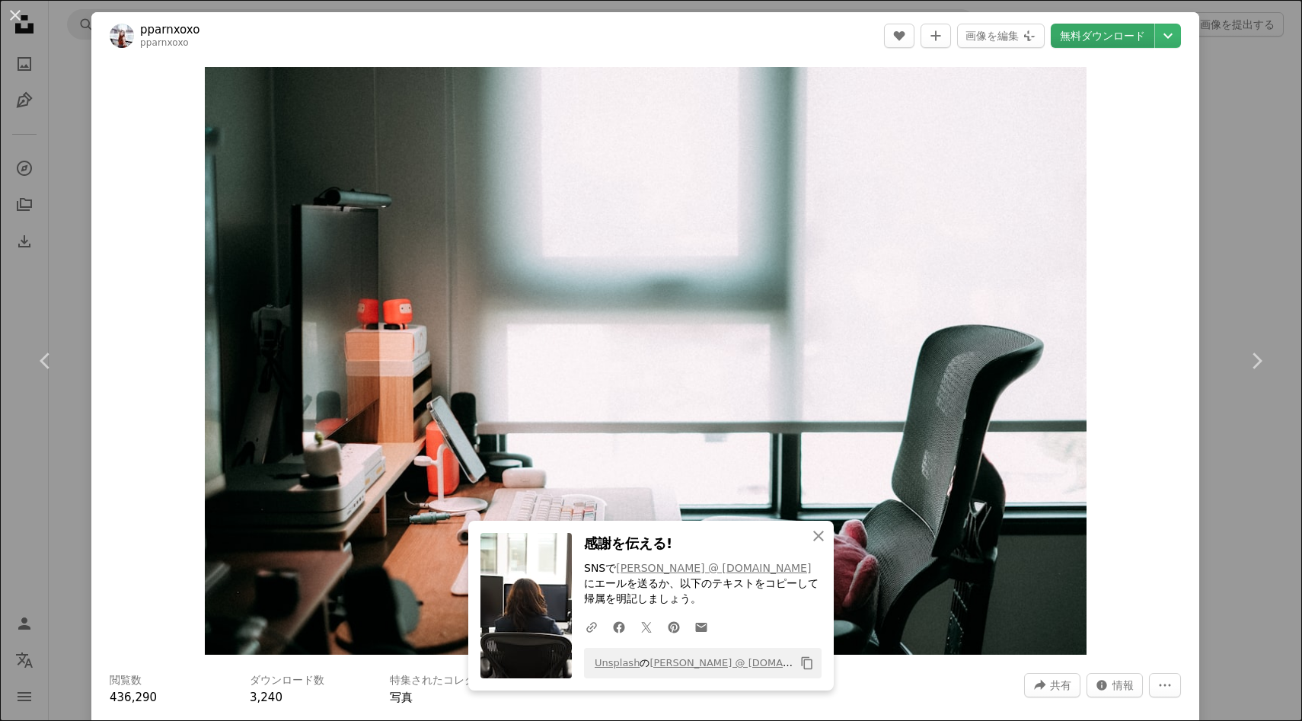
click at [1088, 41] on link "無料ダウンロード" at bounding box center [1103, 36] width 104 height 24
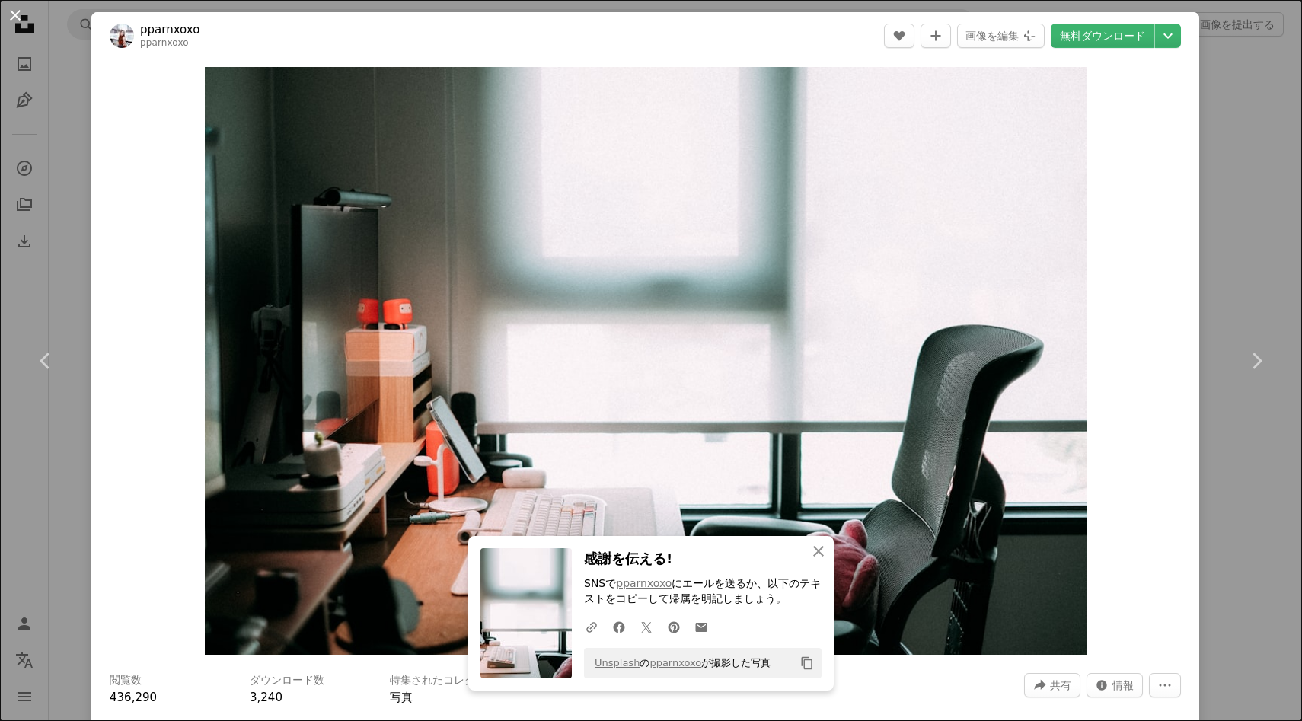
click at [14, 7] on button "An X shape" at bounding box center [15, 15] width 18 height 18
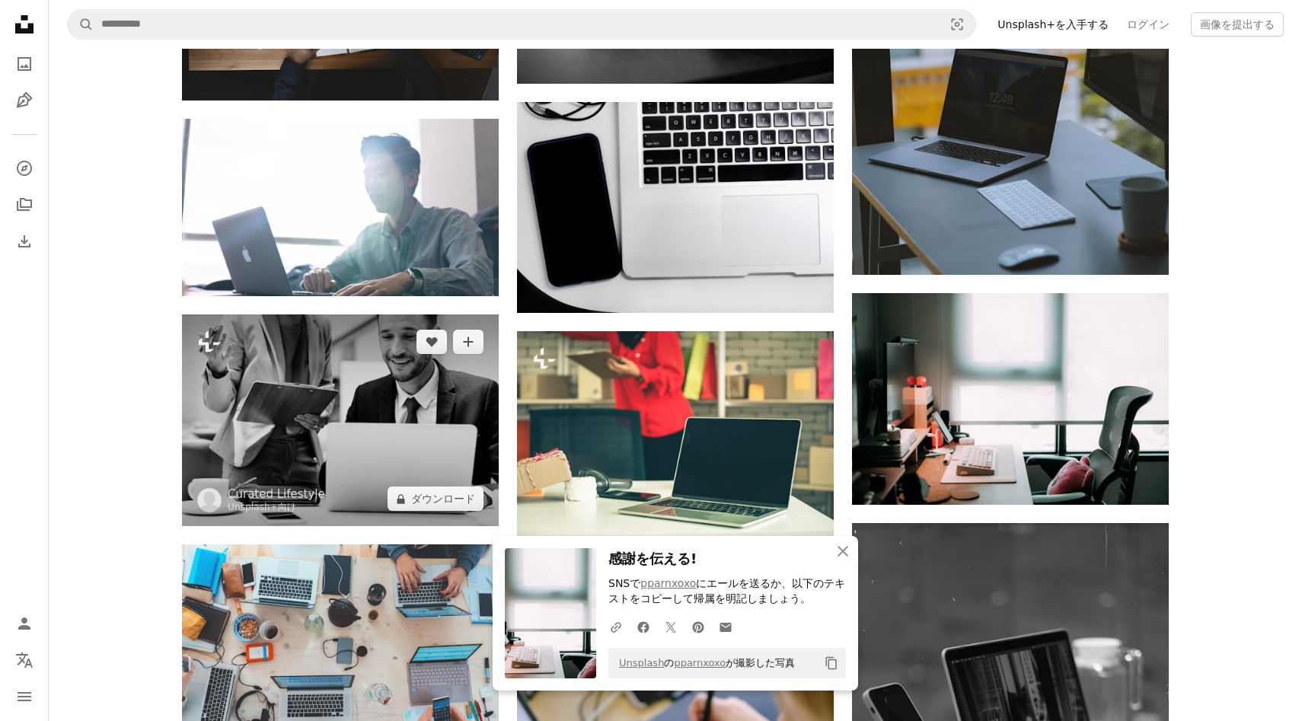
scroll to position [9710, 0]
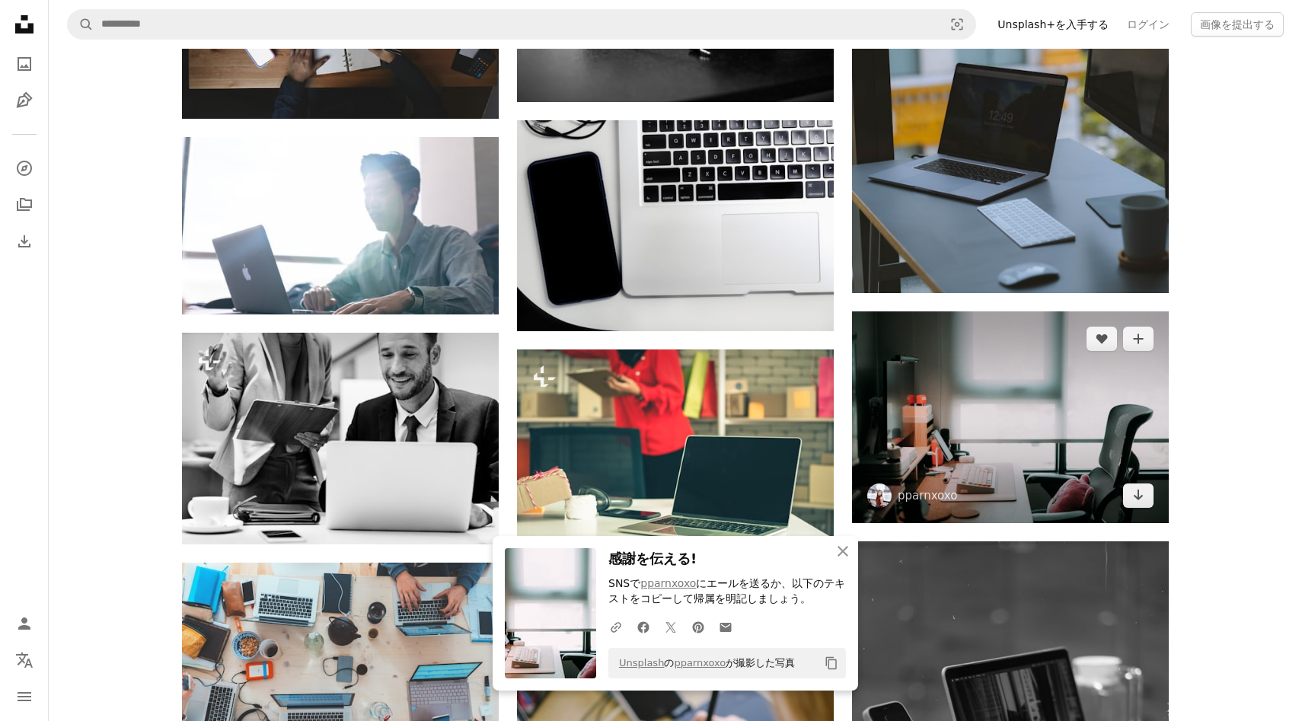
click at [885, 429] on img at bounding box center [1010, 416] width 317 height 211
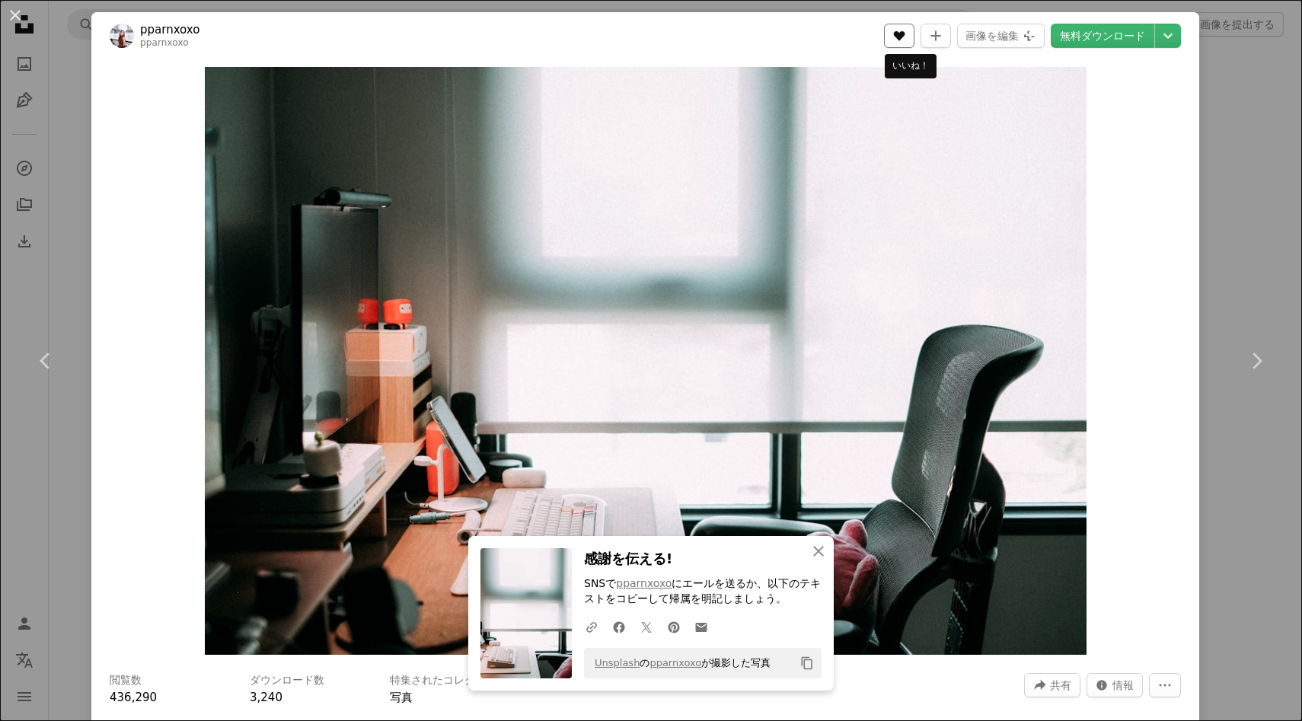
click at [905, 37] on icon "いいね！" at bounding box center [899, 36] width 11 height 10
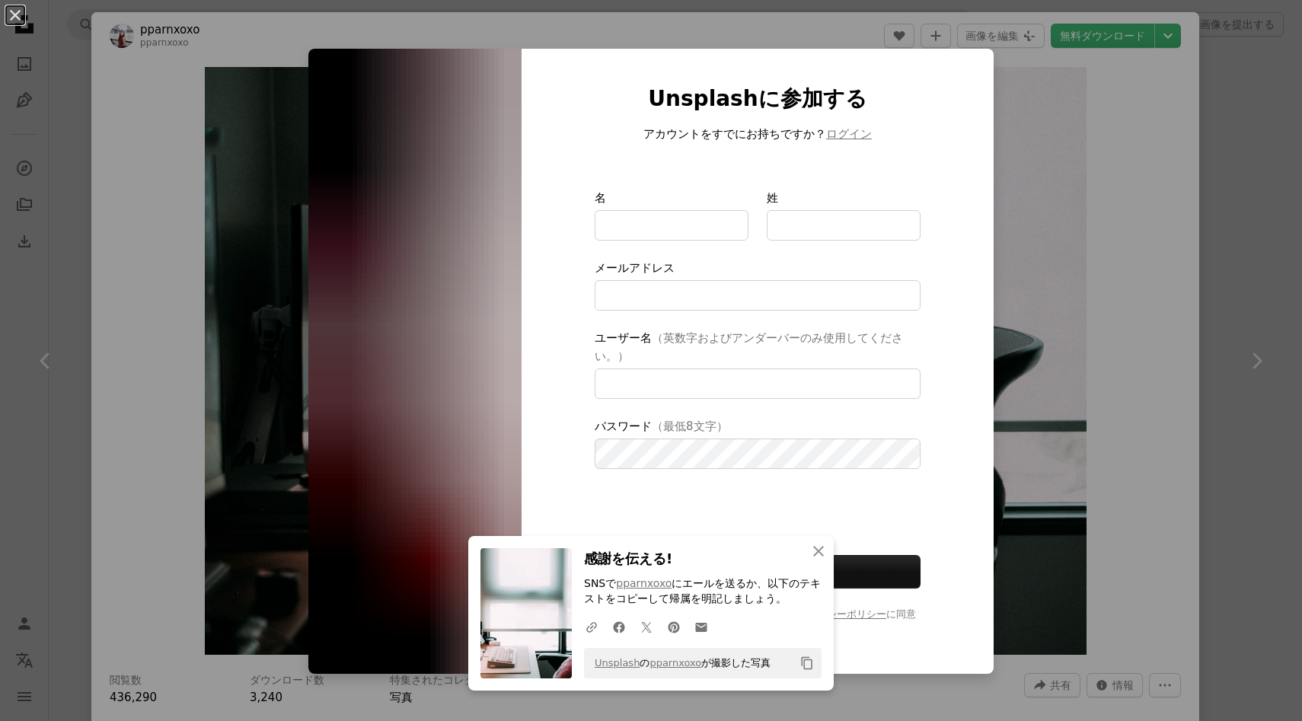
type input "**********"
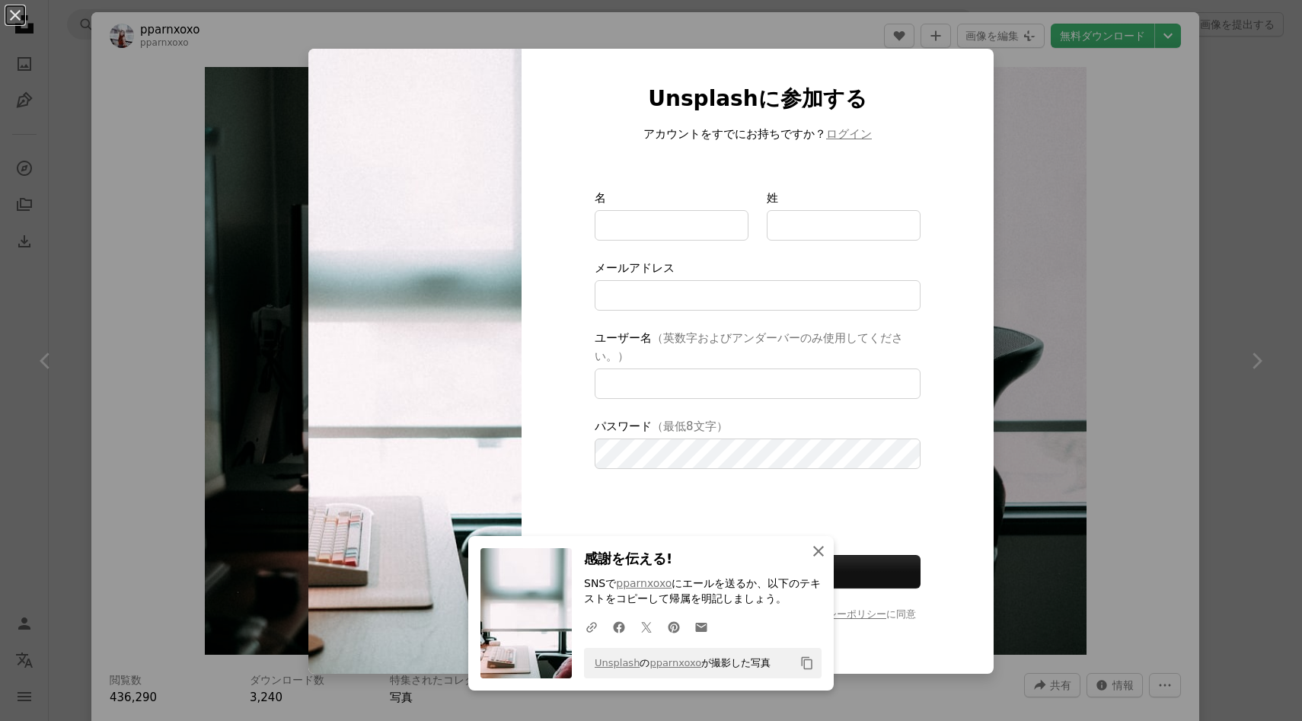
click at [817, 549] on icon "button" at bounding box center [818, 551] width 11 height 11
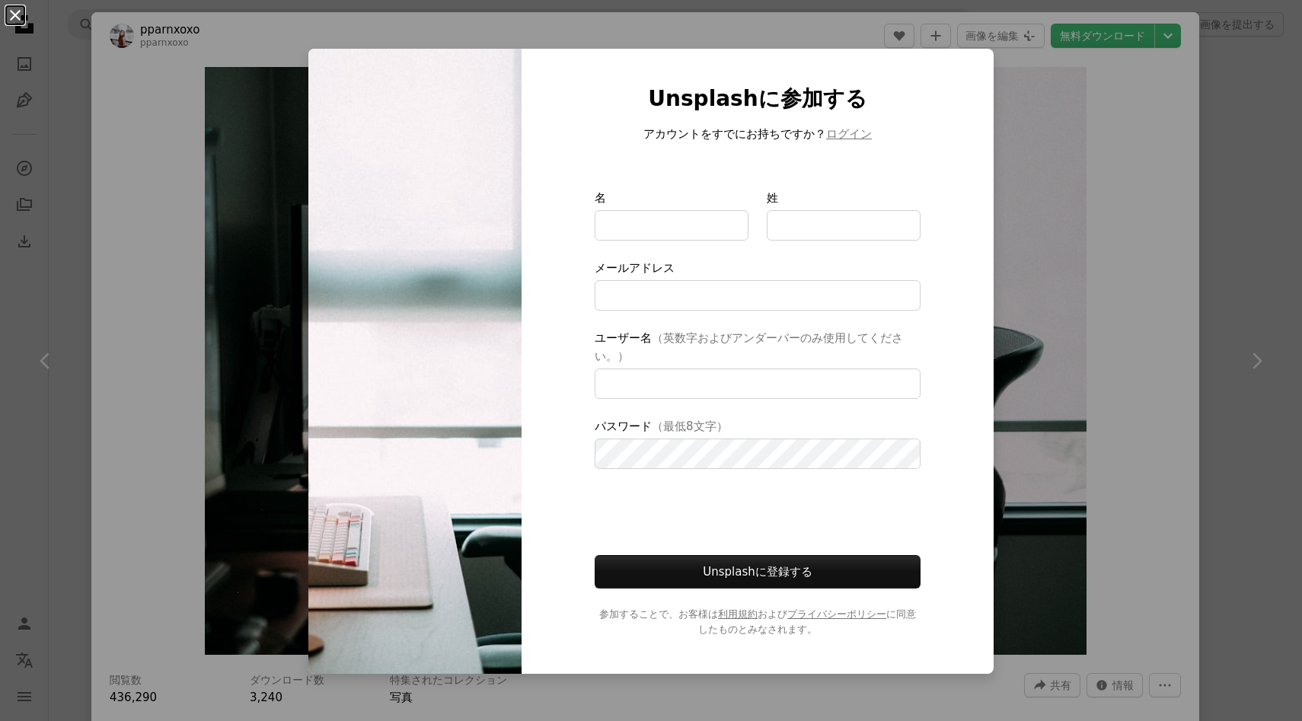
click at [15, 8] on button "An X shape" at bounding box center [15, 15] width 18 height 18
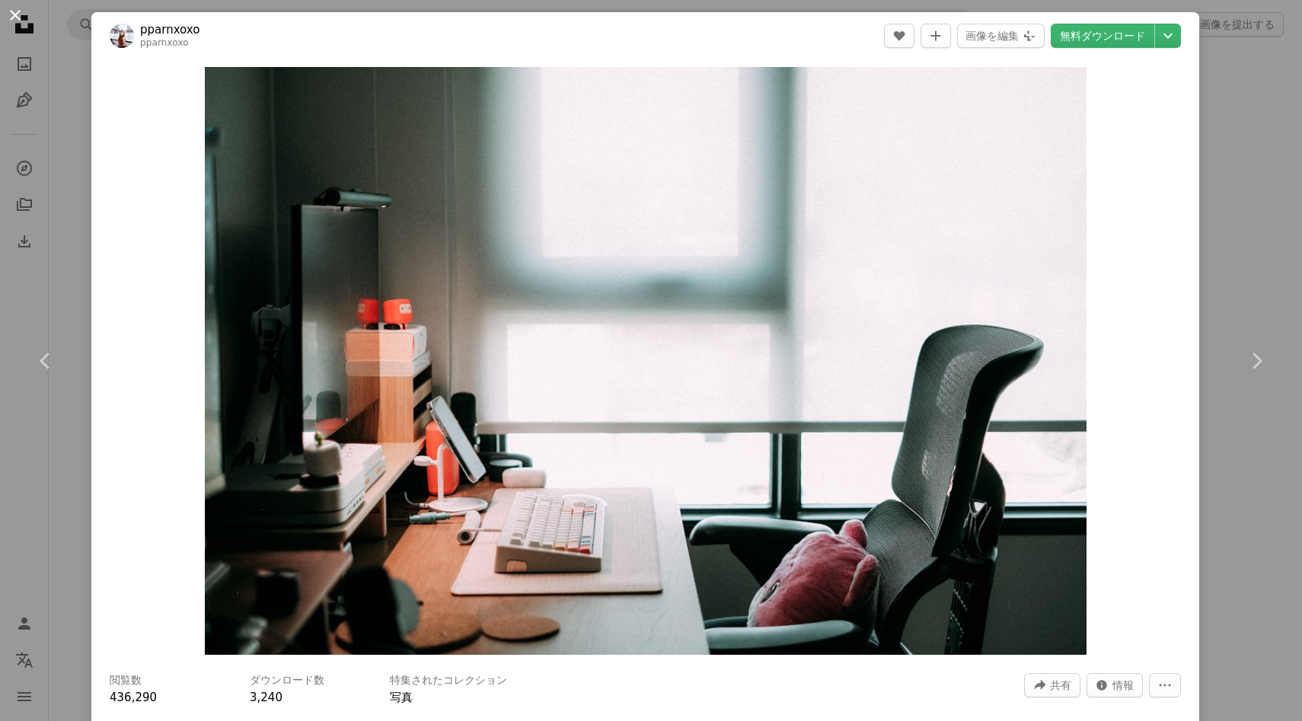
click at [14, 14] on button "An X shape" at bounding box center [15, 15] width 18 height 18
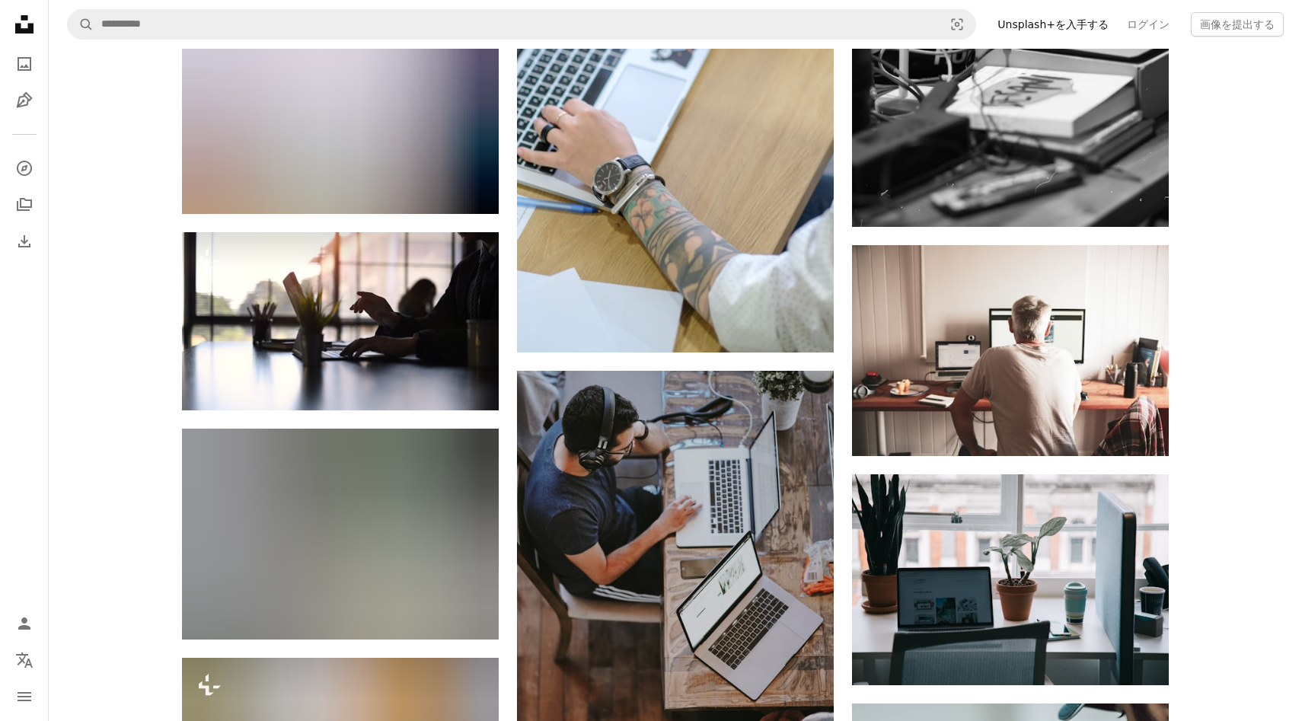
scroll to position [10502, 0]
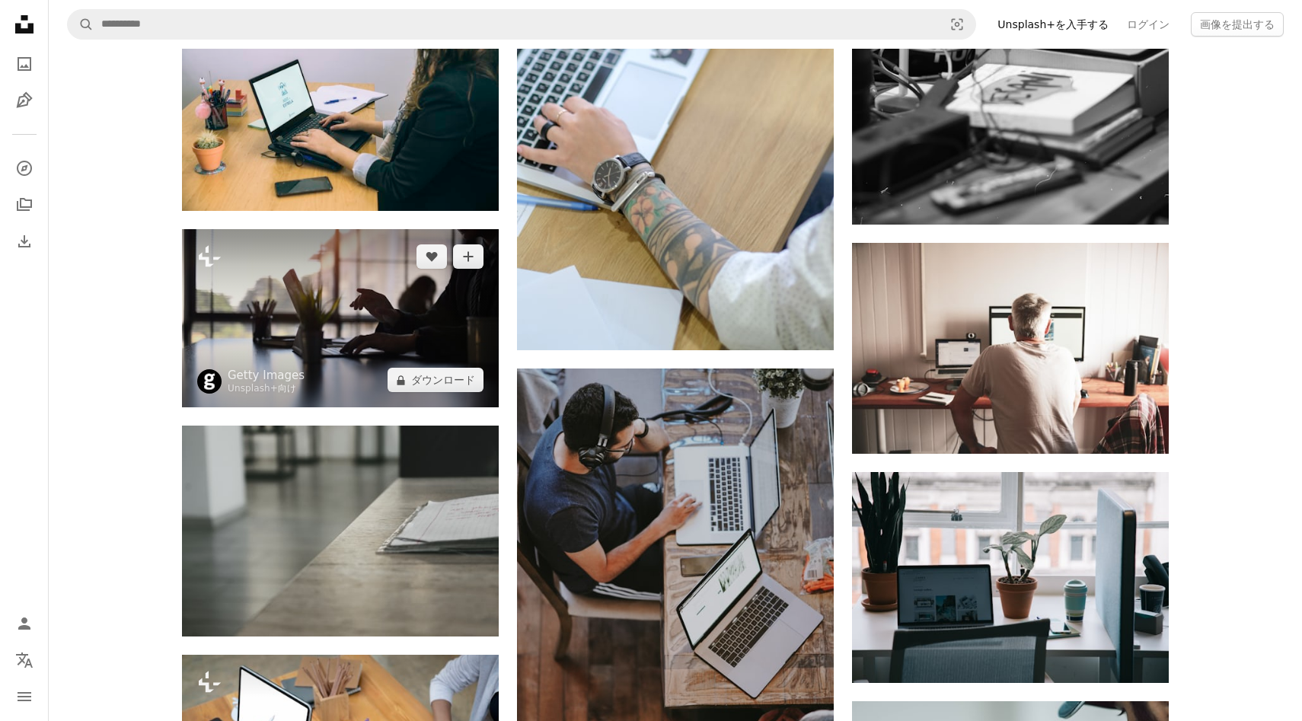
click at [400, 305] on img at bounding box center [340, 318] width 317 height 178
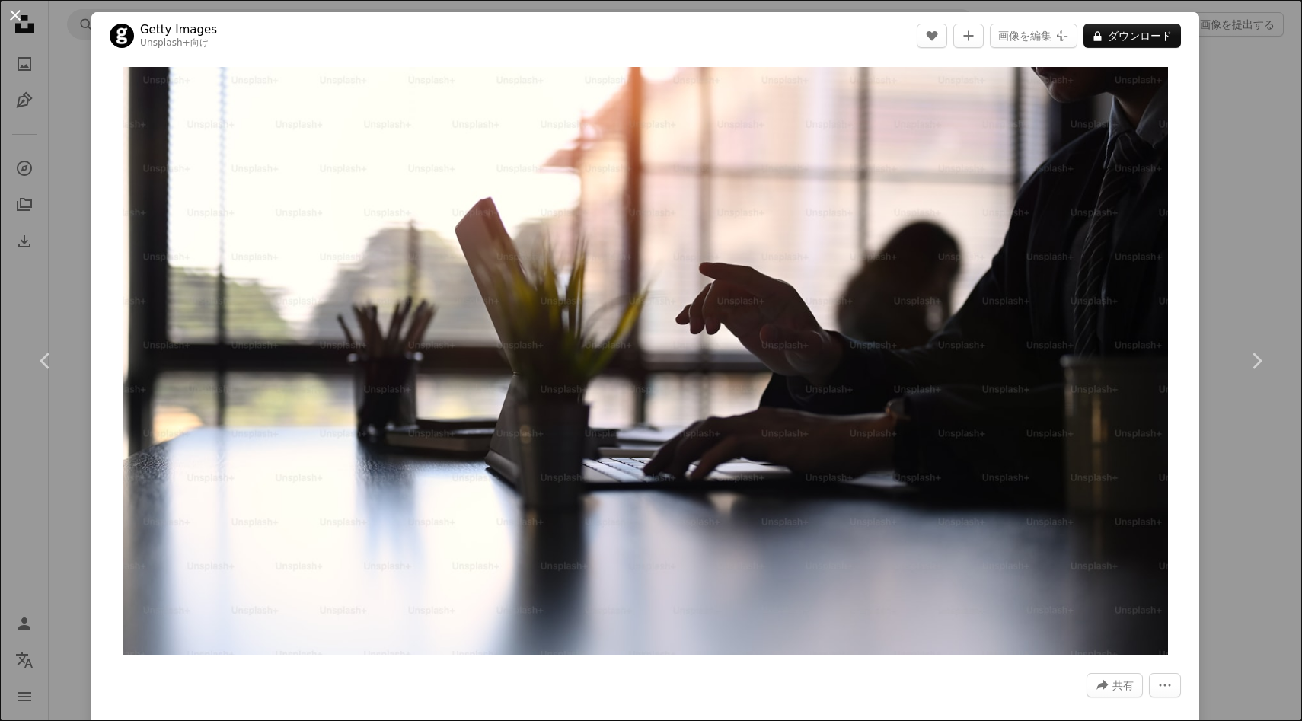
click at [11, 16] on button "An X shape" at bounding box center [15, 15] width 18 height 18
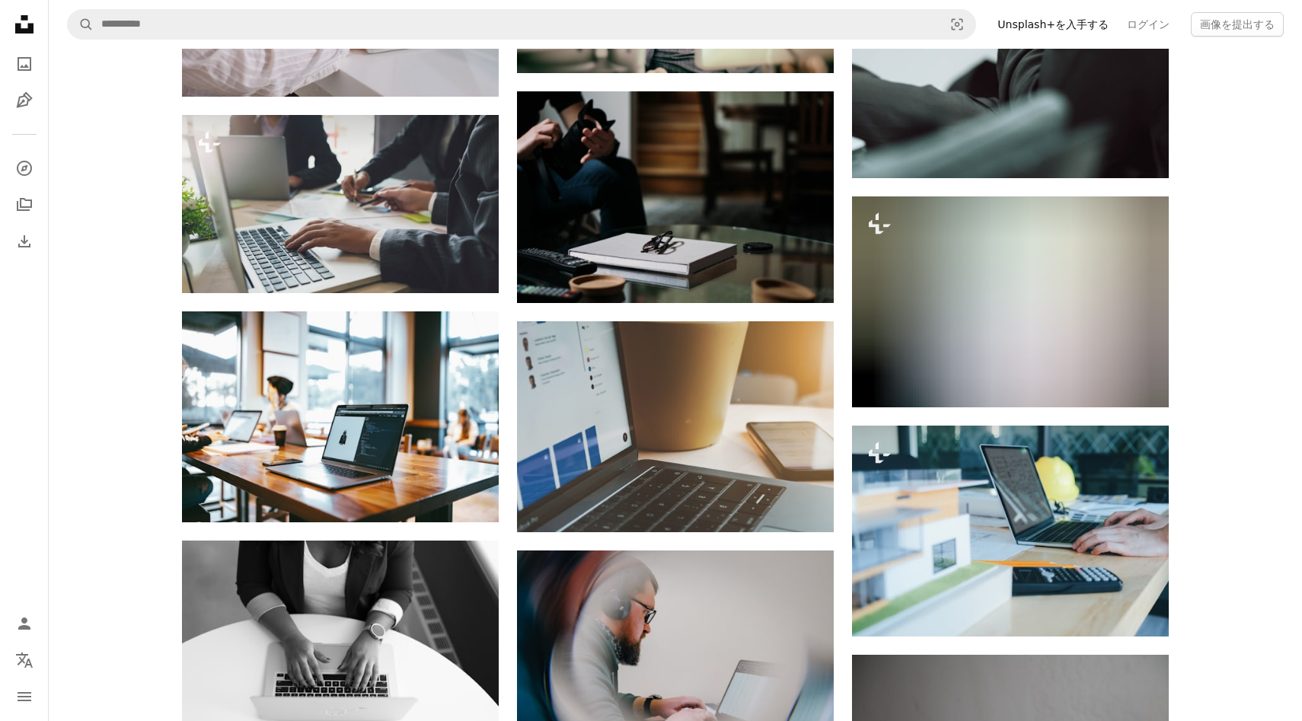
scroll to position [11507, 0]
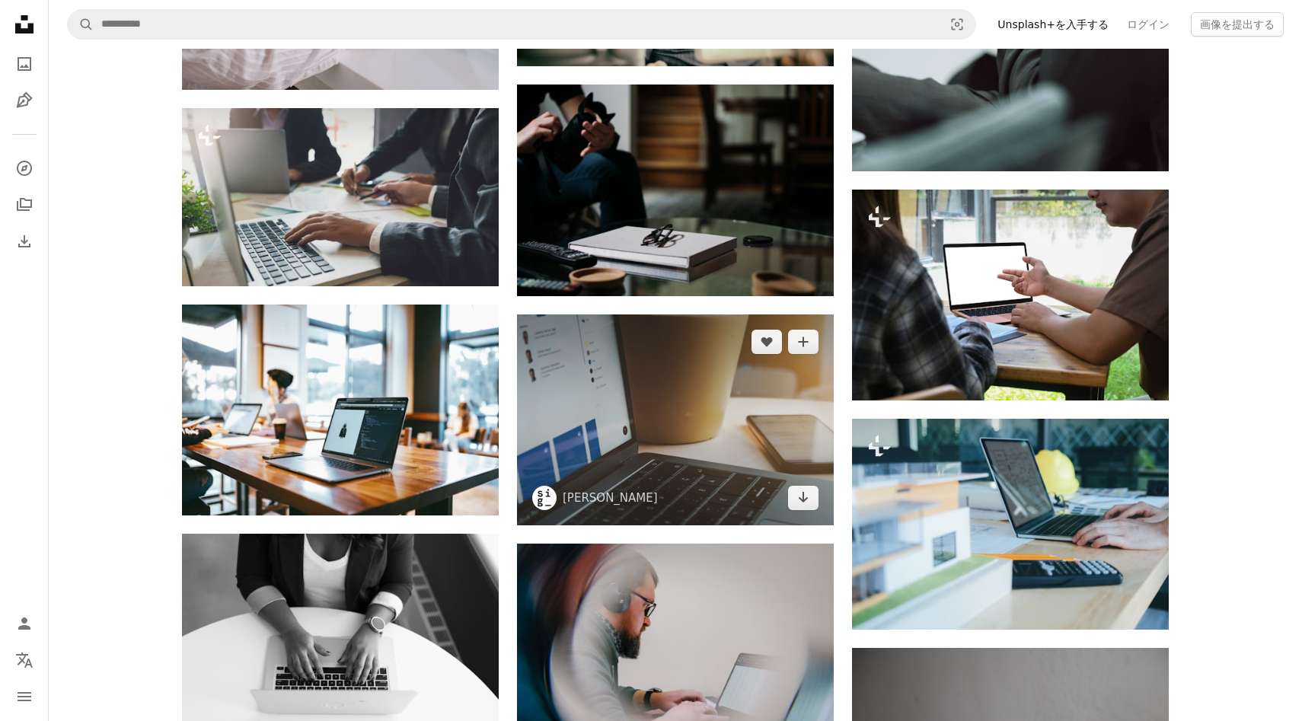
click at [586, 422] on img at bounding box center [675, 419] width 317 height 211
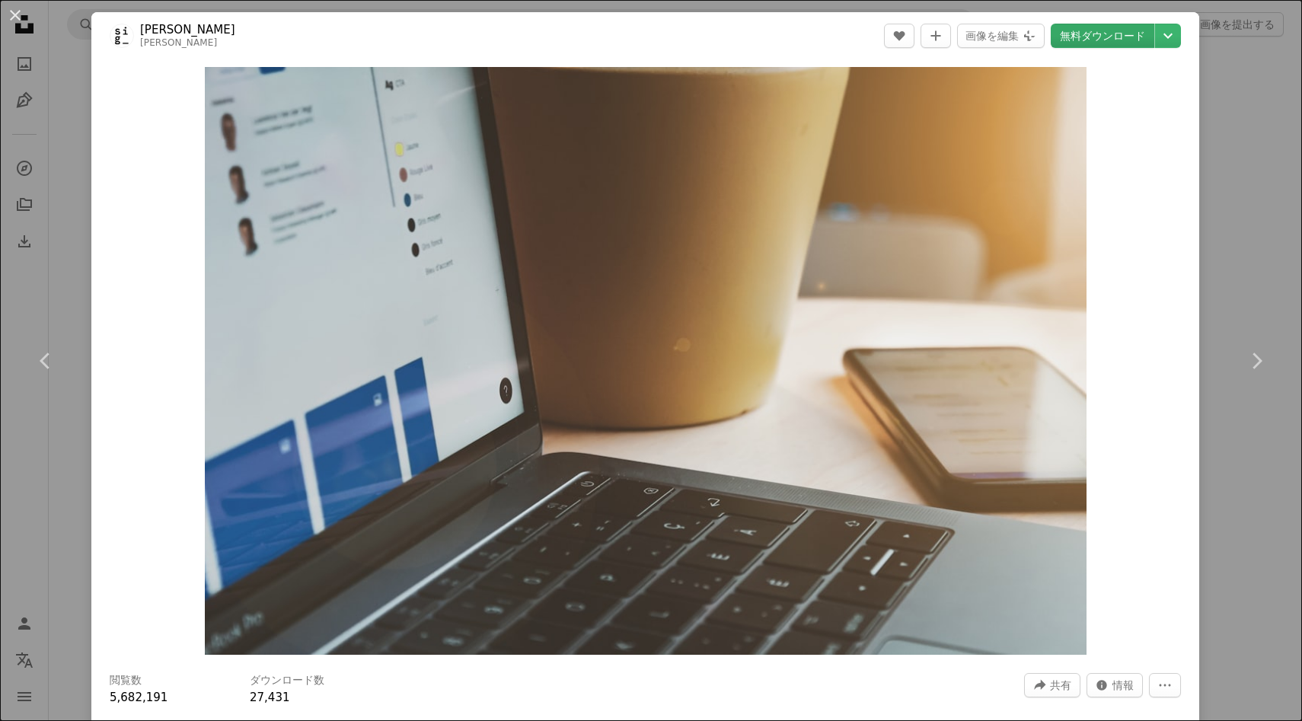
click at [1123, 34] on link "無料ダウンロード" at bounding box center [1103, 36] width 104 height 24
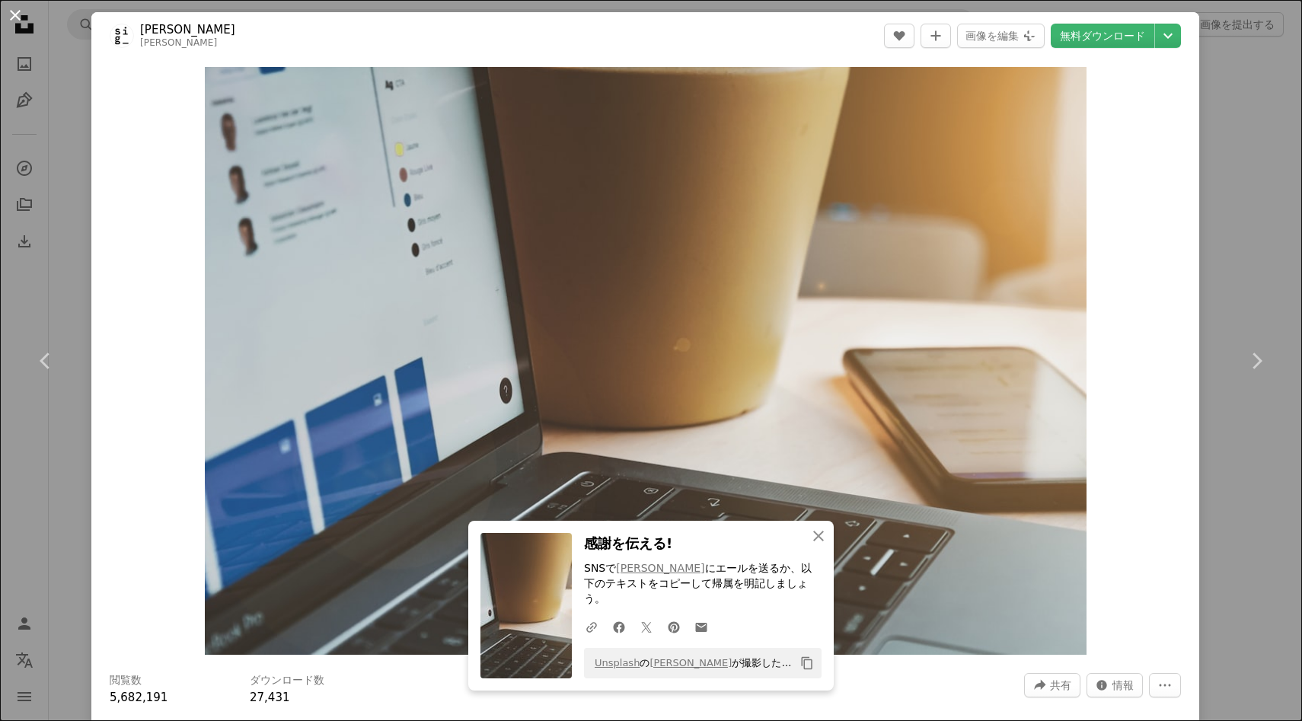
click at [13, 12] on button "An X shape" at bounding box center [15, 15] width 18 height 18
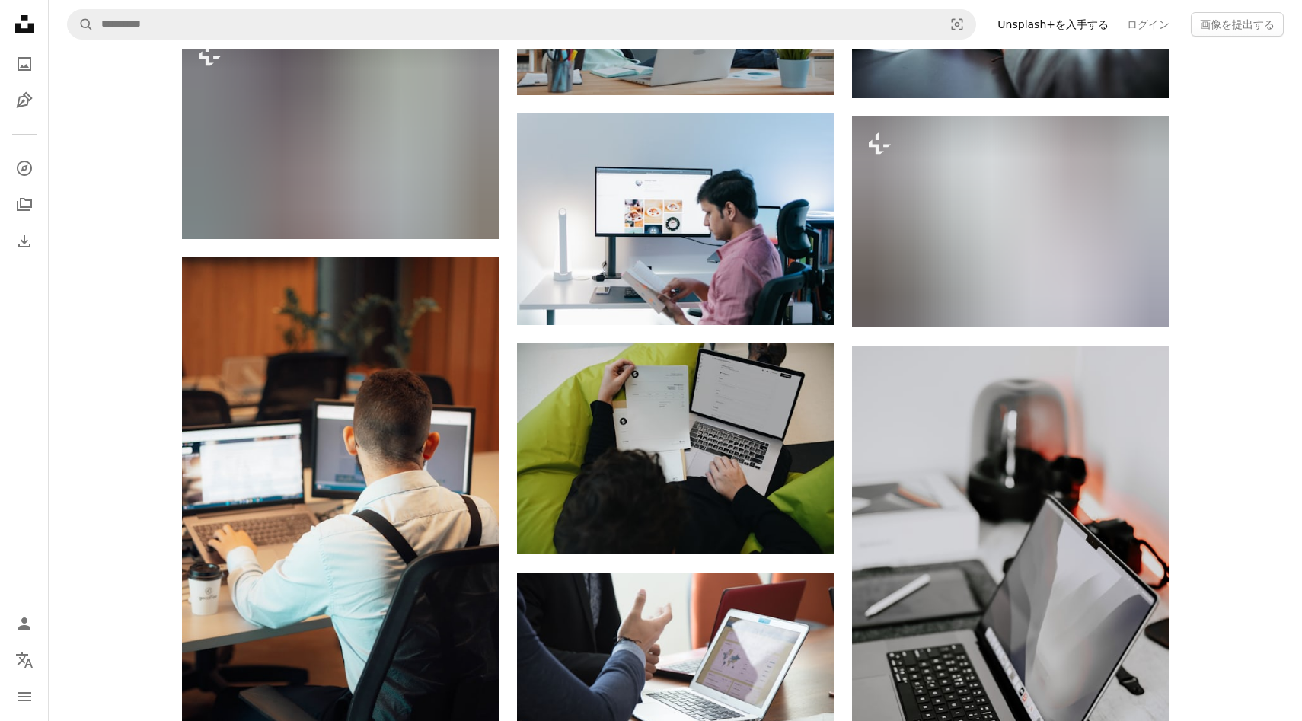
scroll to position [14342, 0]
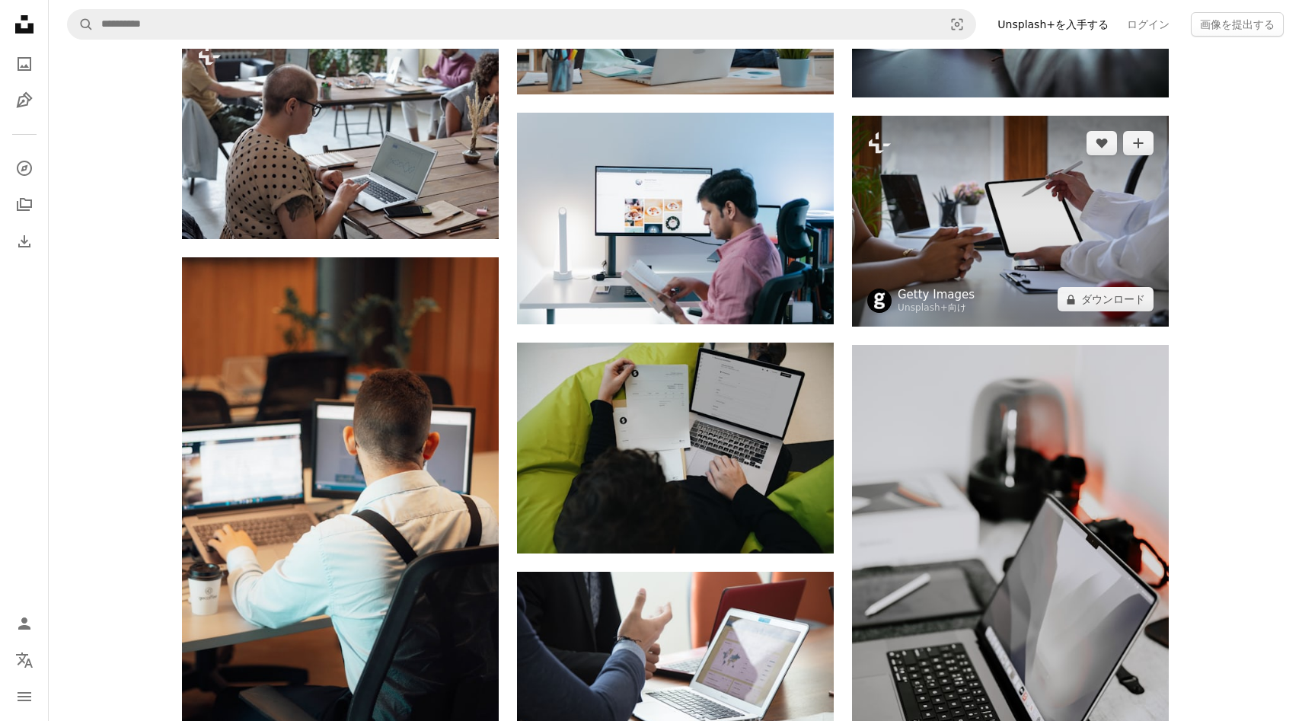
click at [965, 294] on link "Getty Images" at bounding box center [936, 294] width 77 height 15
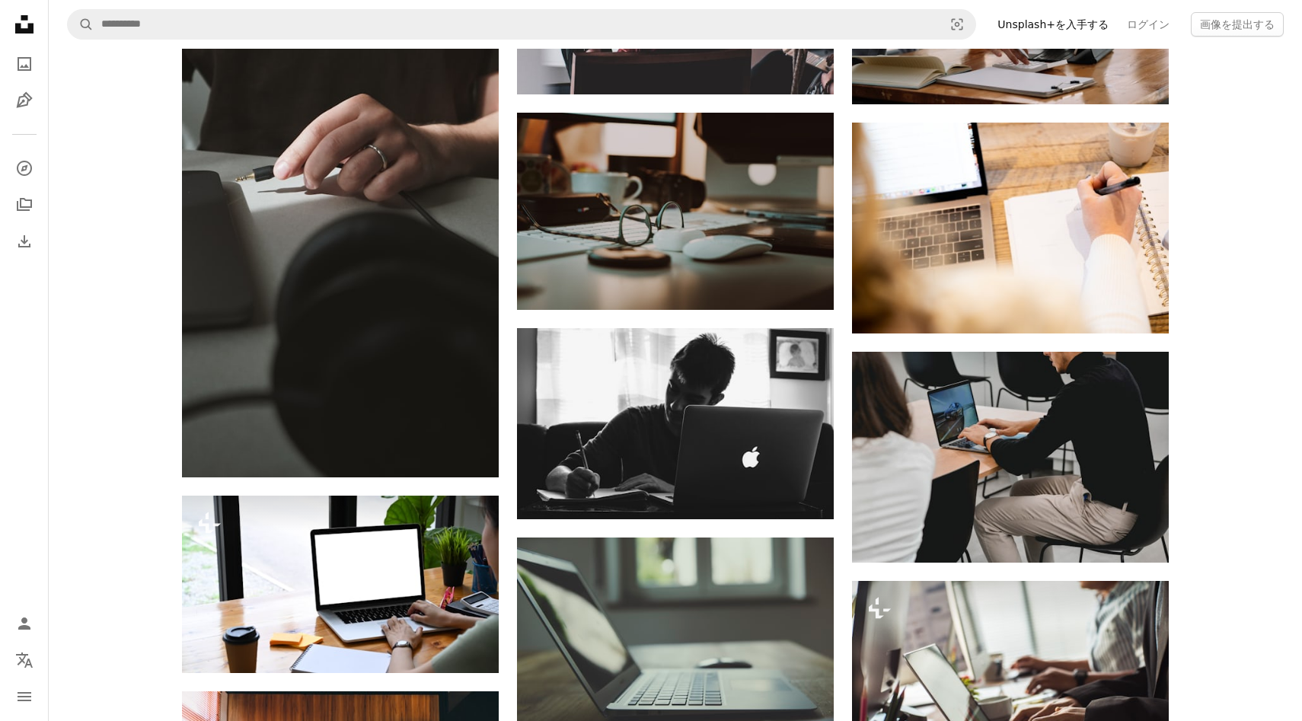
scroll to position [17389, 0]
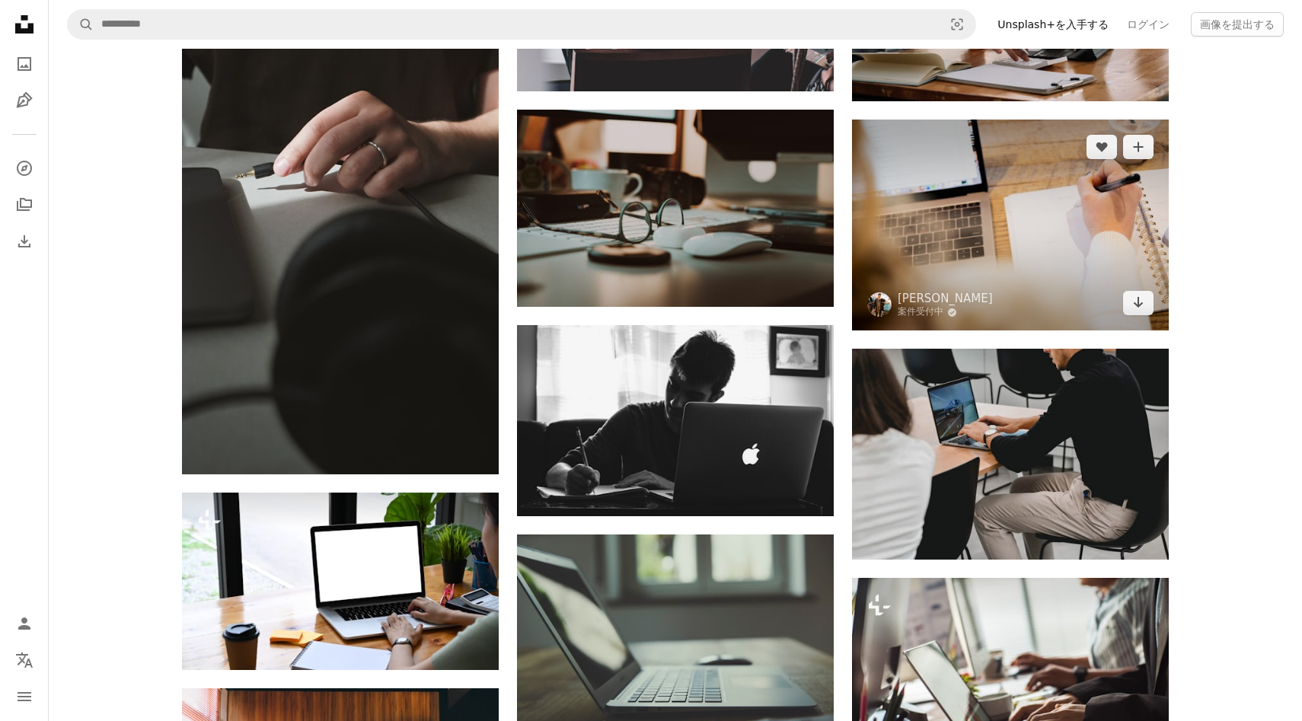
click at [920, 237] on img at bounding box center [1010, 225] width 317 height 211
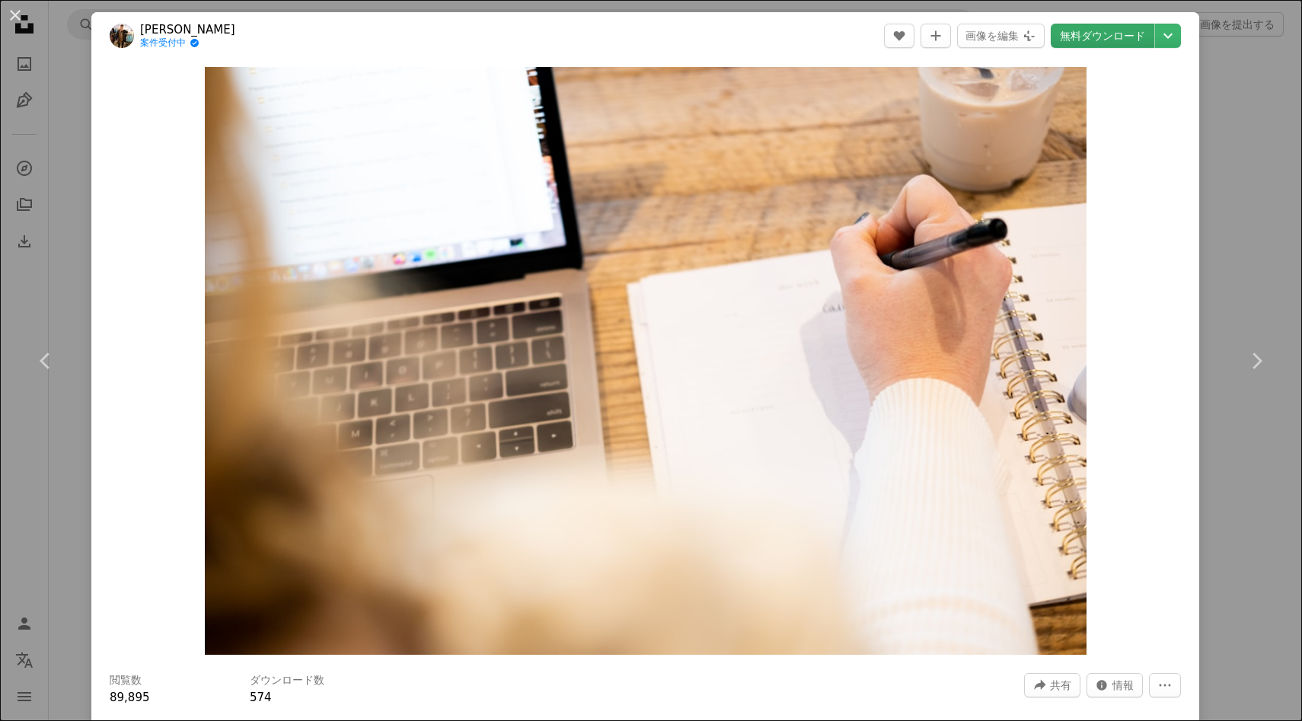
click at [1106, 30] on link "無料ダウンロード" at bounding box center [1103, 36] width 104 height 24
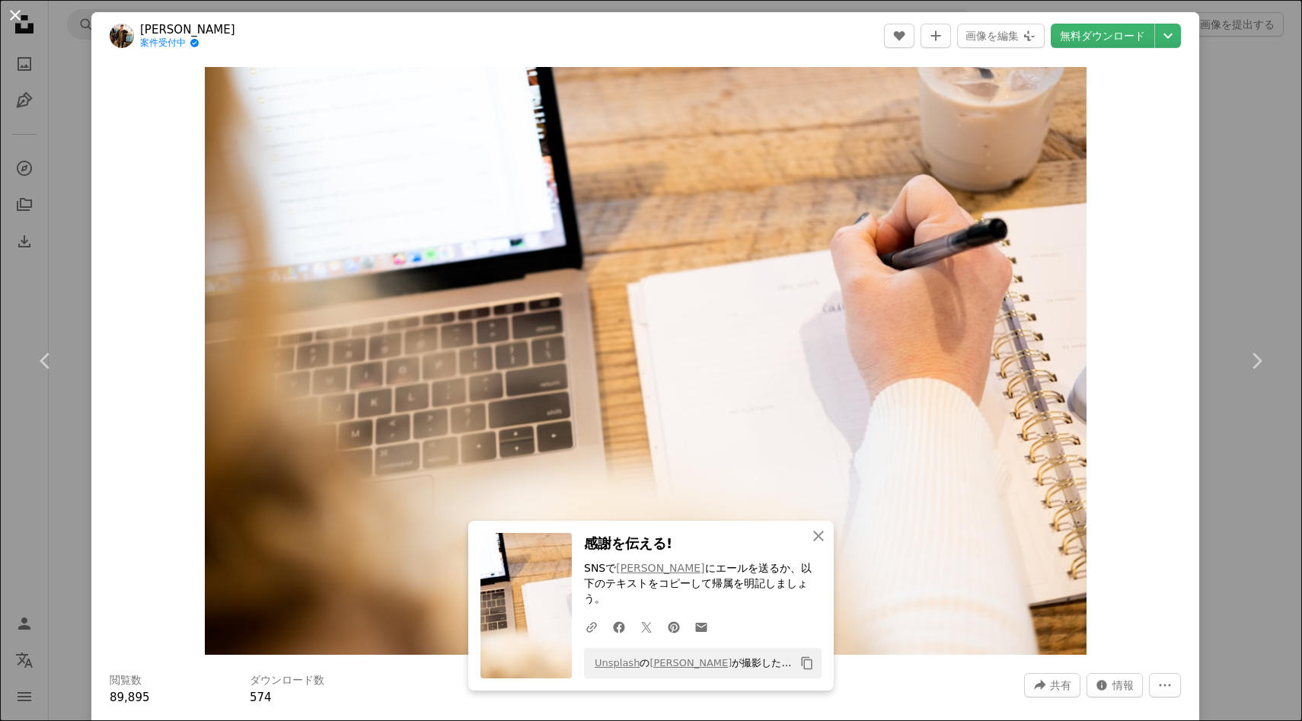
click at [15, 7] on button "An X shape" at bounding box center [15, 15] width 18 height 18
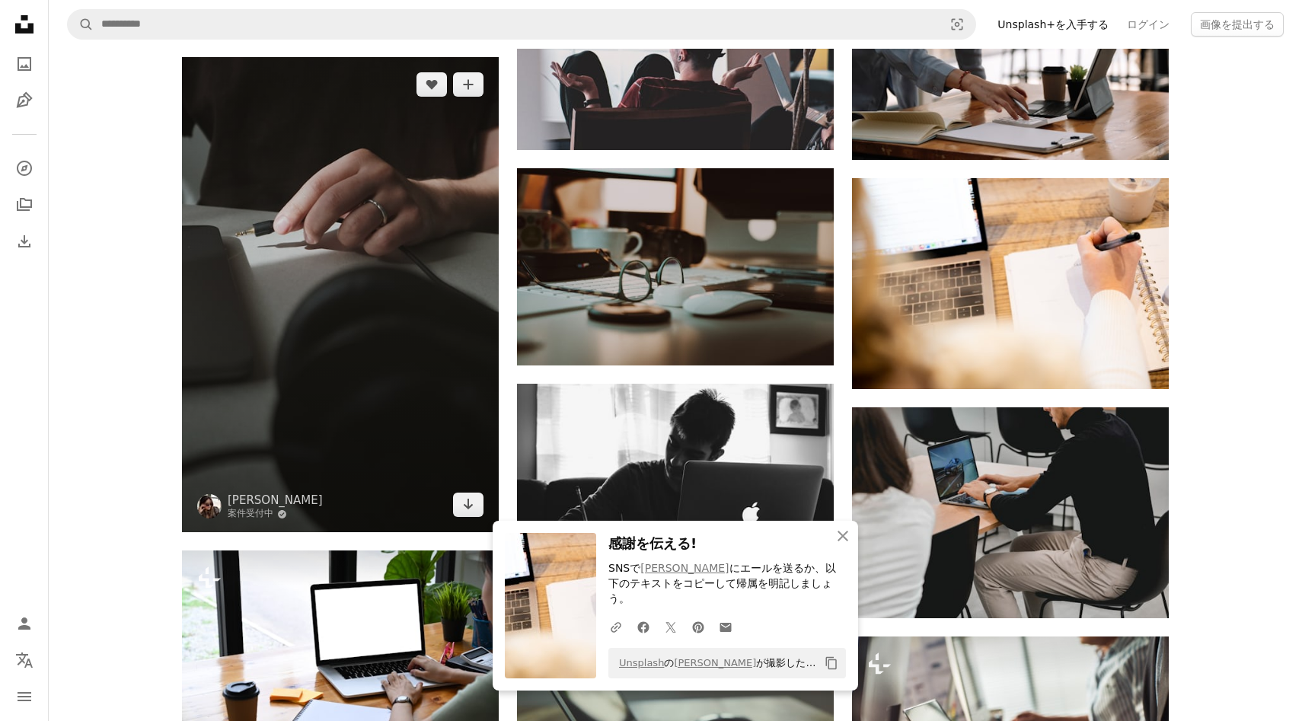
scroll to position [17266, 0]
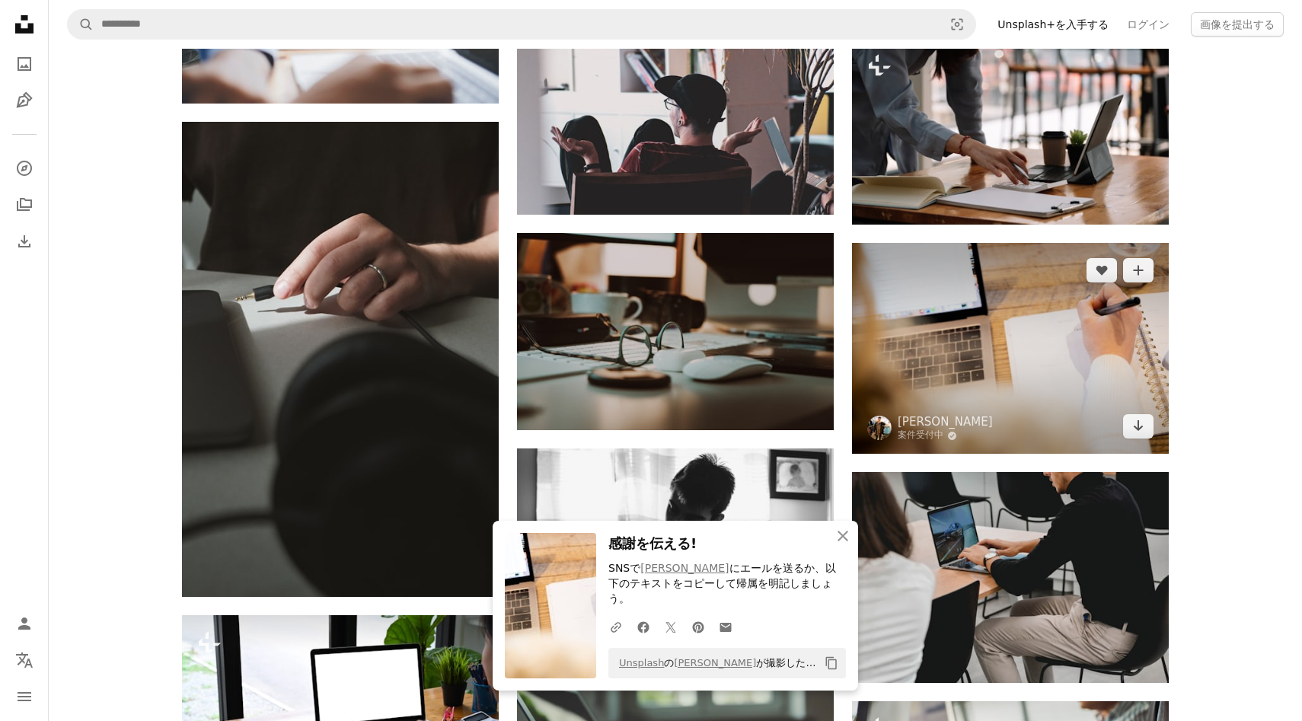
click at [944, 376] on img at bounding box center [1010, 348] width 317 height 211
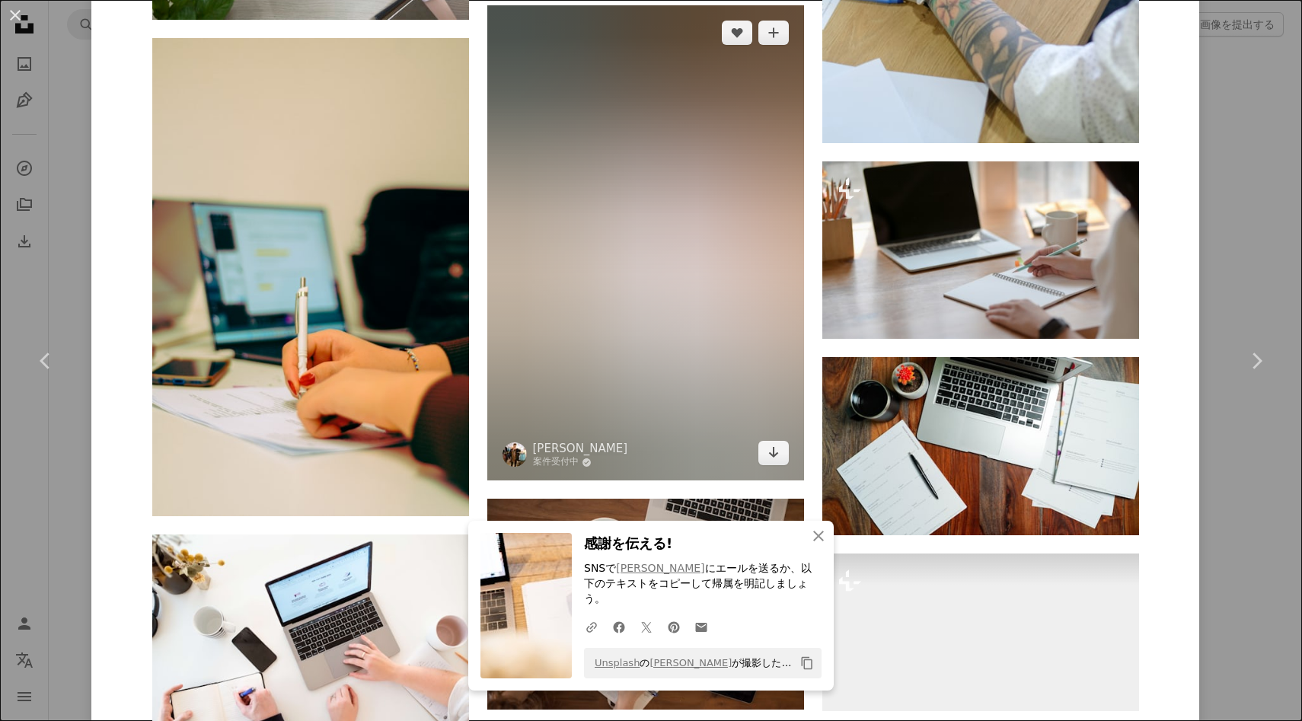
scroll to position [1603, 0]
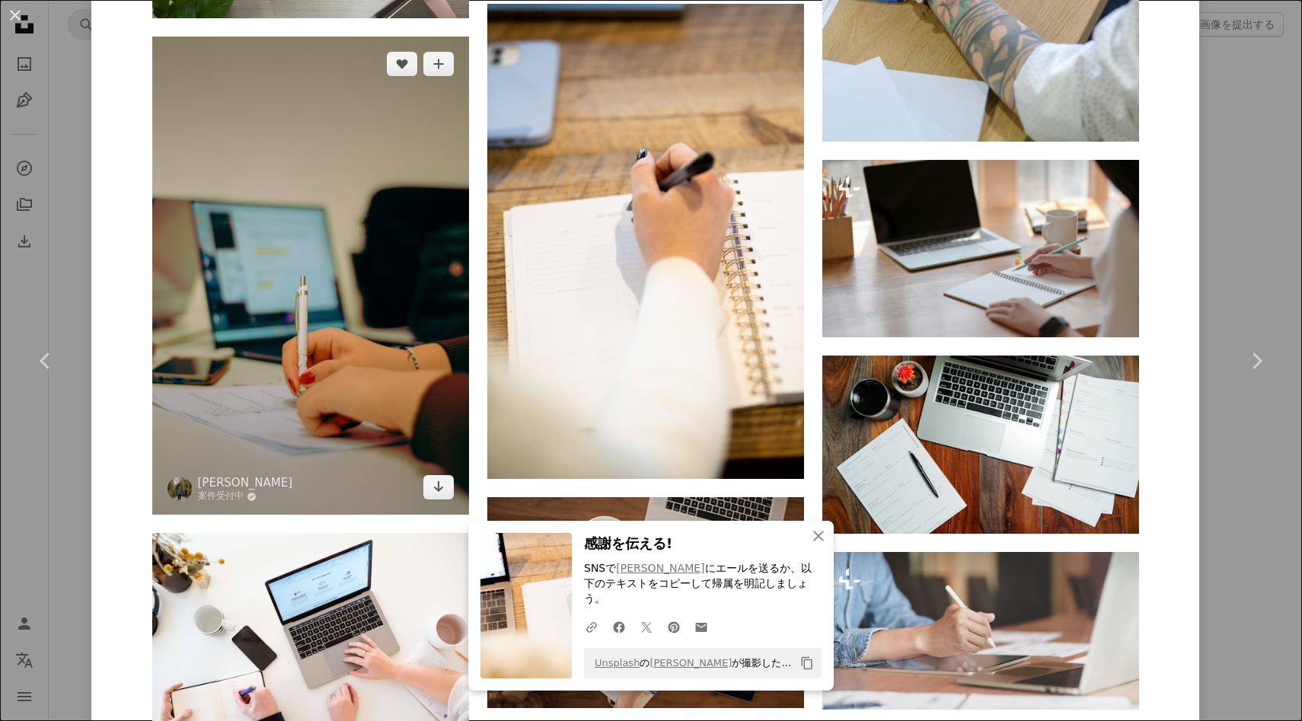
click at [411, 389] on img at bounding box center [310, 276] width 317 height 478
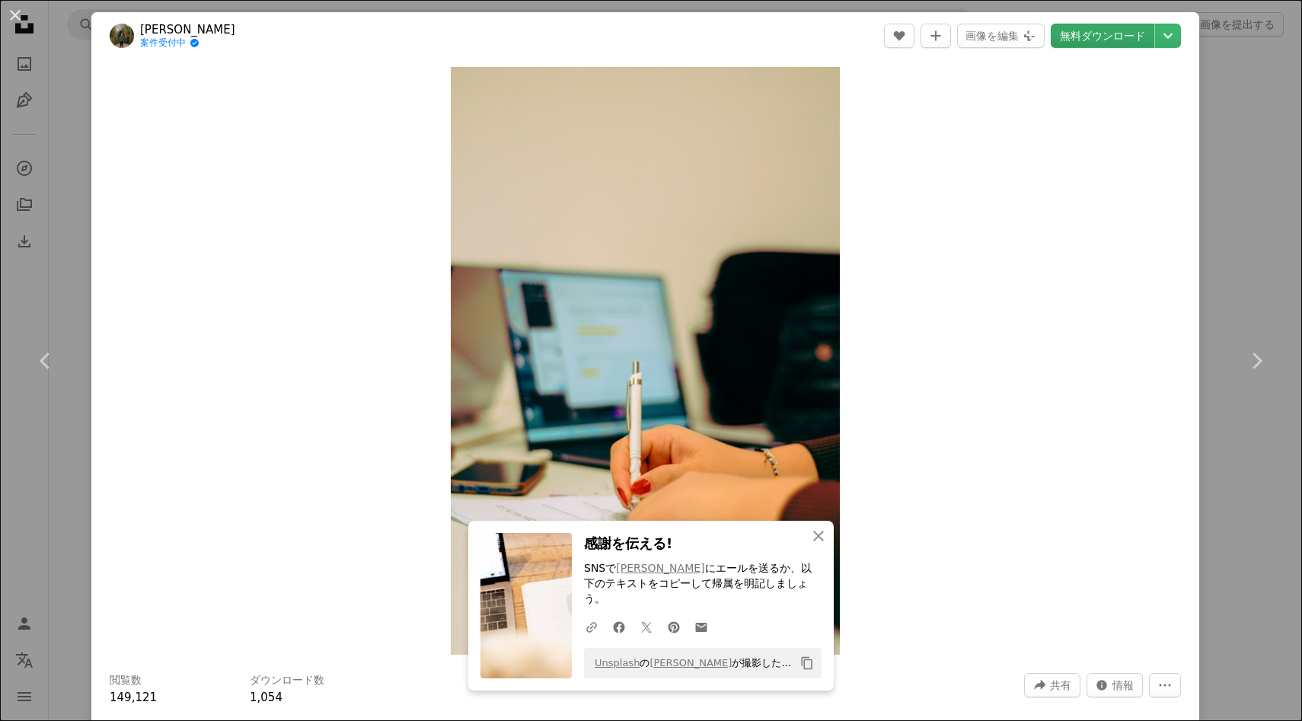
click at [1102, 37] on link "無料ダウンロード" at bounding box center [1103, 36] width 104 height 24
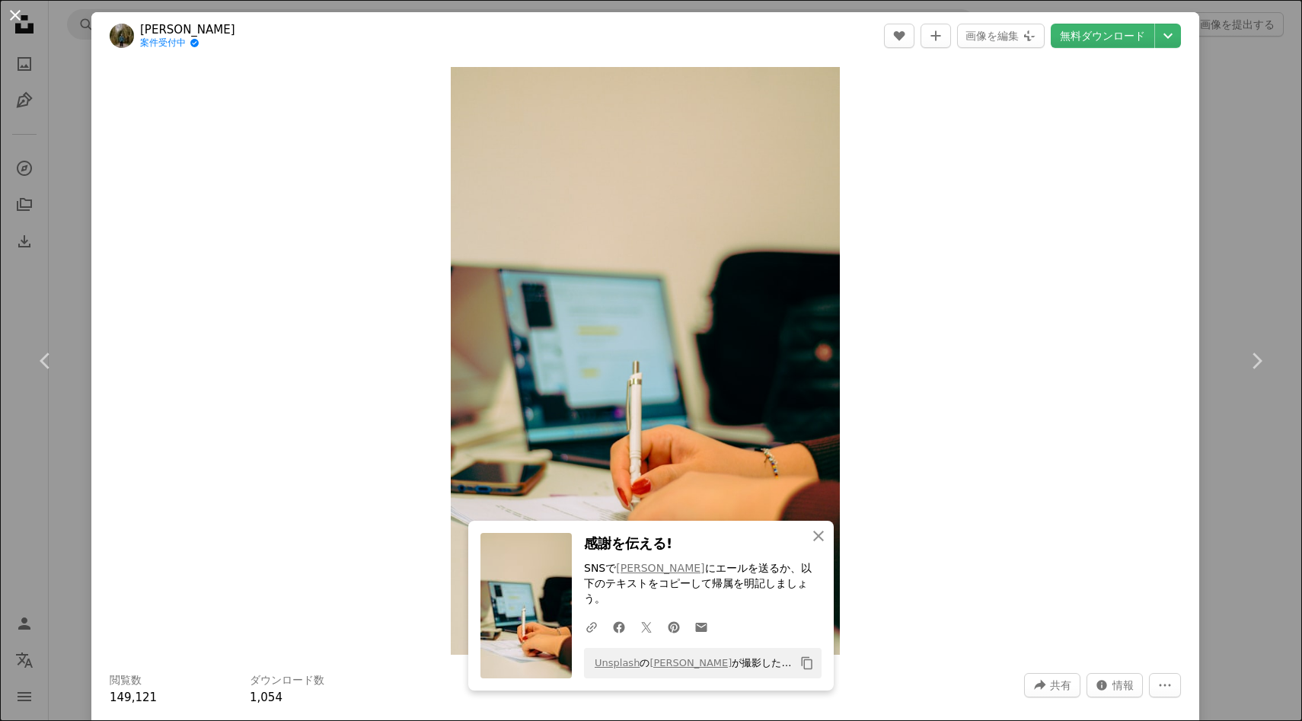
click at [16, 11] on button "An X shape" at bounding box center [15, 15] width 18 height 18
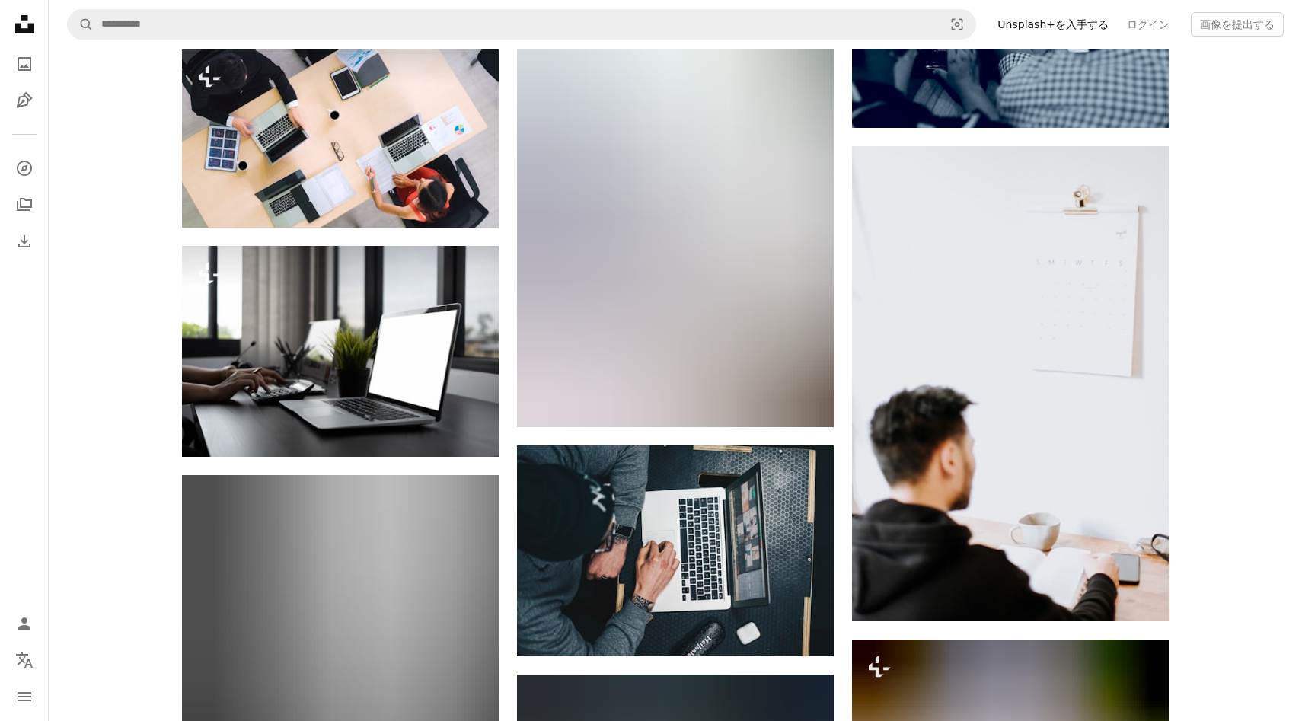
scroll to position [18443, 0]
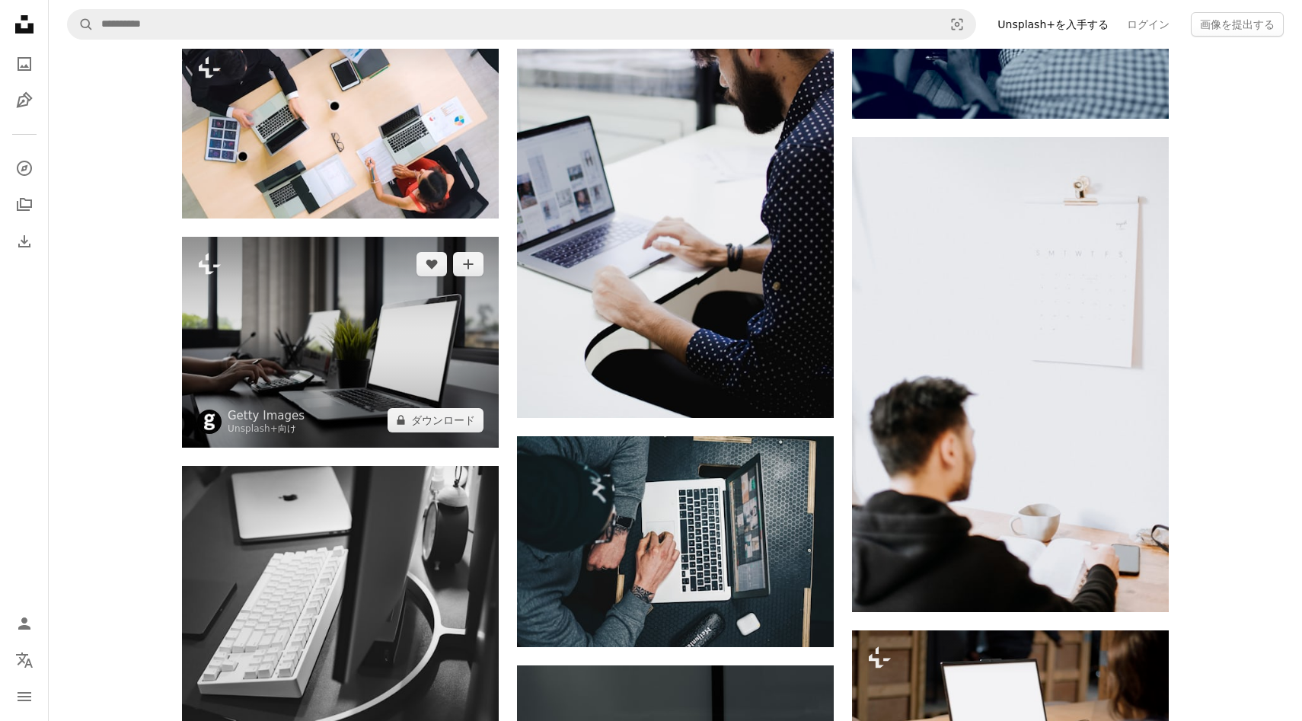
click at [333, 398] on img at bounding box center [340, 342] width 317 height 211
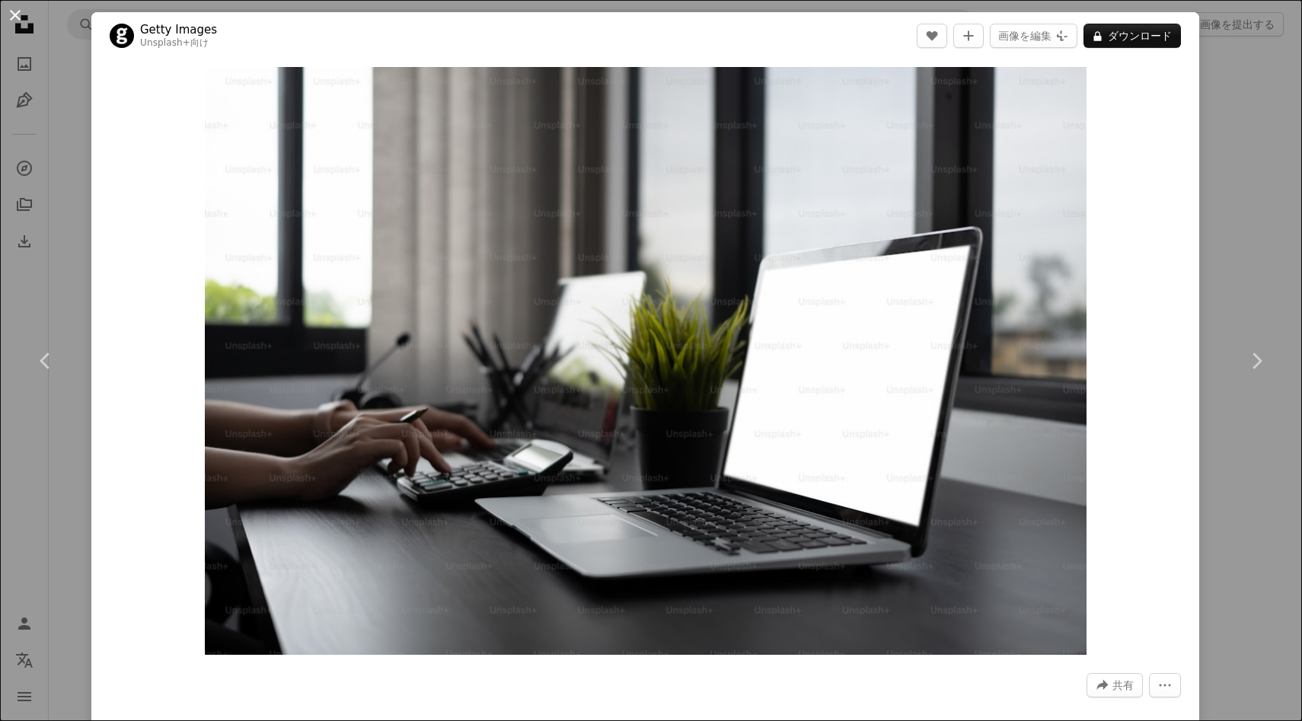
click at [14, 12] on button "An X shape" at bounding box center [15, 15] width 18 height 18
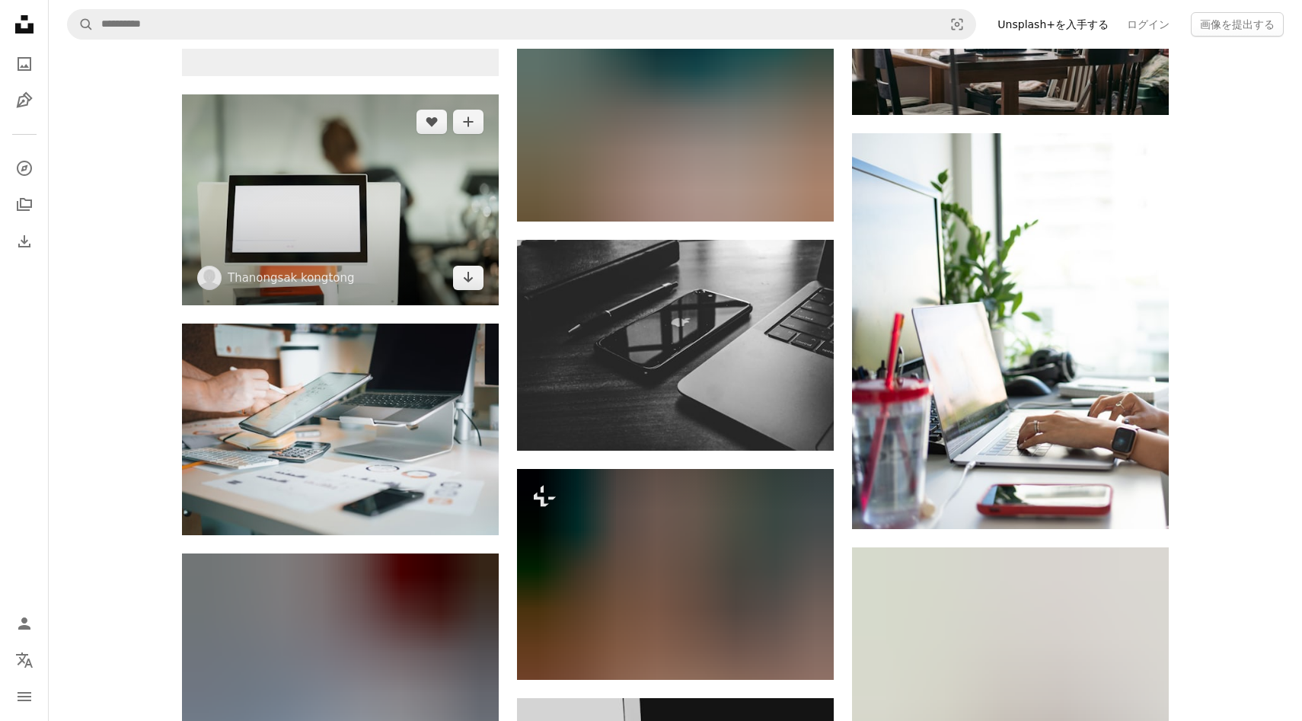
scroll to position [20687, 0]
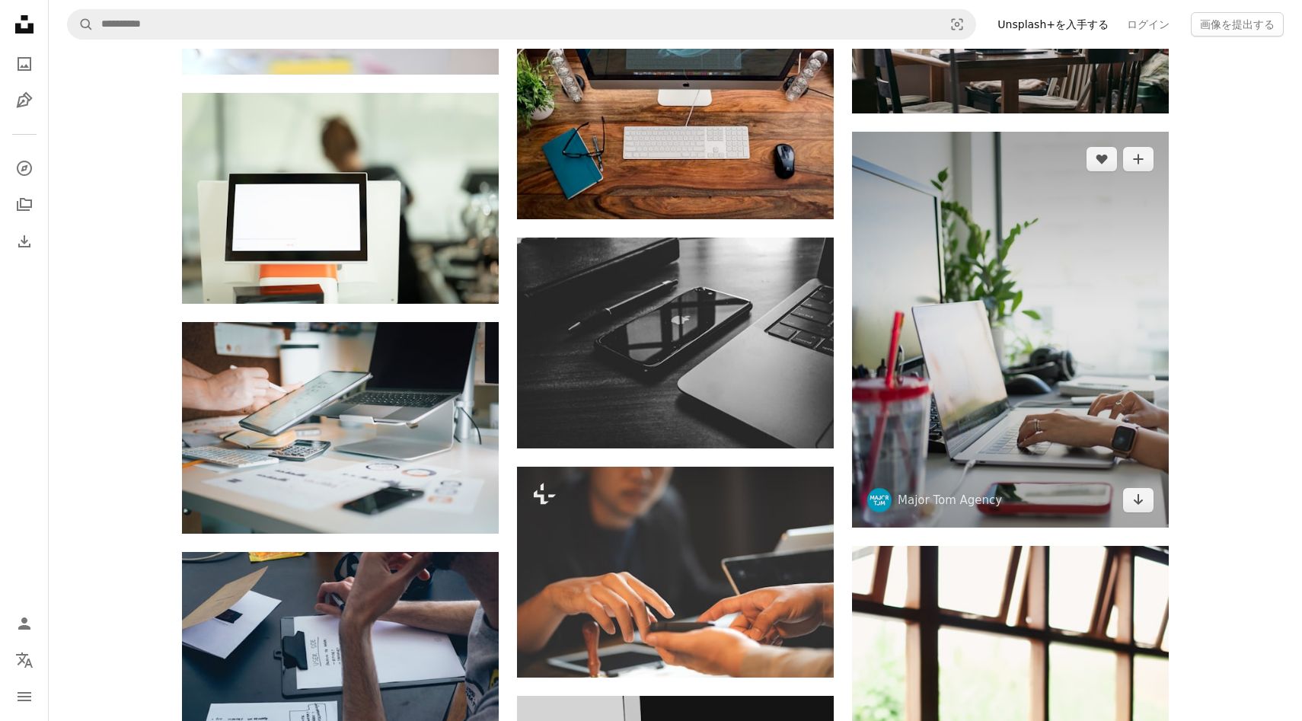
click at [936, 374] on img at bounding box center [1010, 330] width 317 height 396
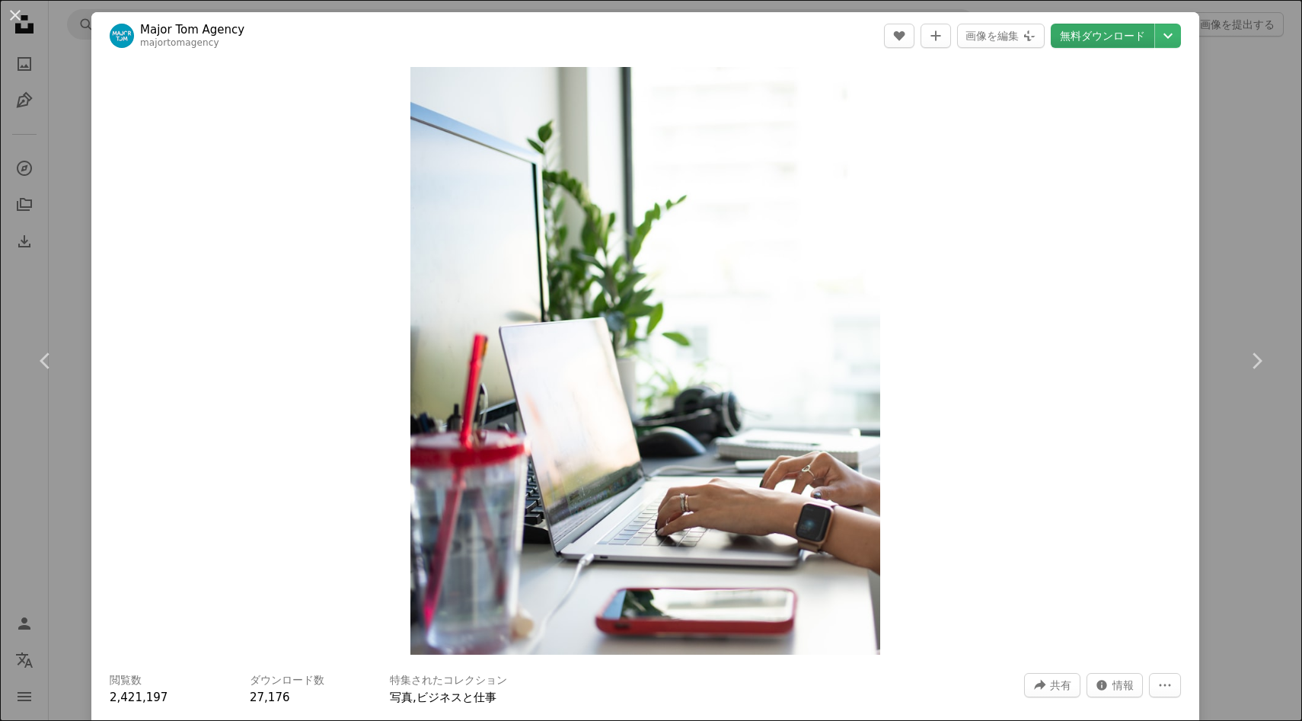
click at [1119, 32] on link "無料ダウンロード" at bounding box center [1103, 36] width 104 height 24
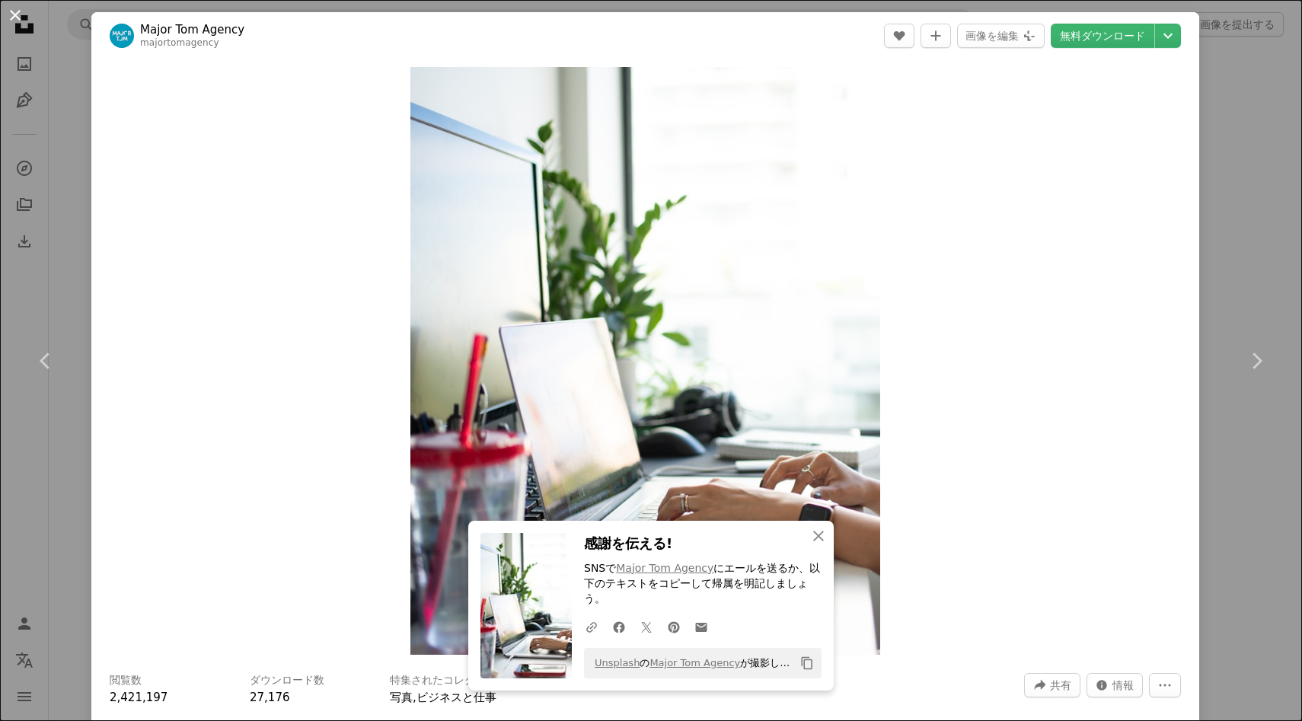
click at [14, 24] on button "An X shape" at bounding box center [15, 15] width 18 height 18
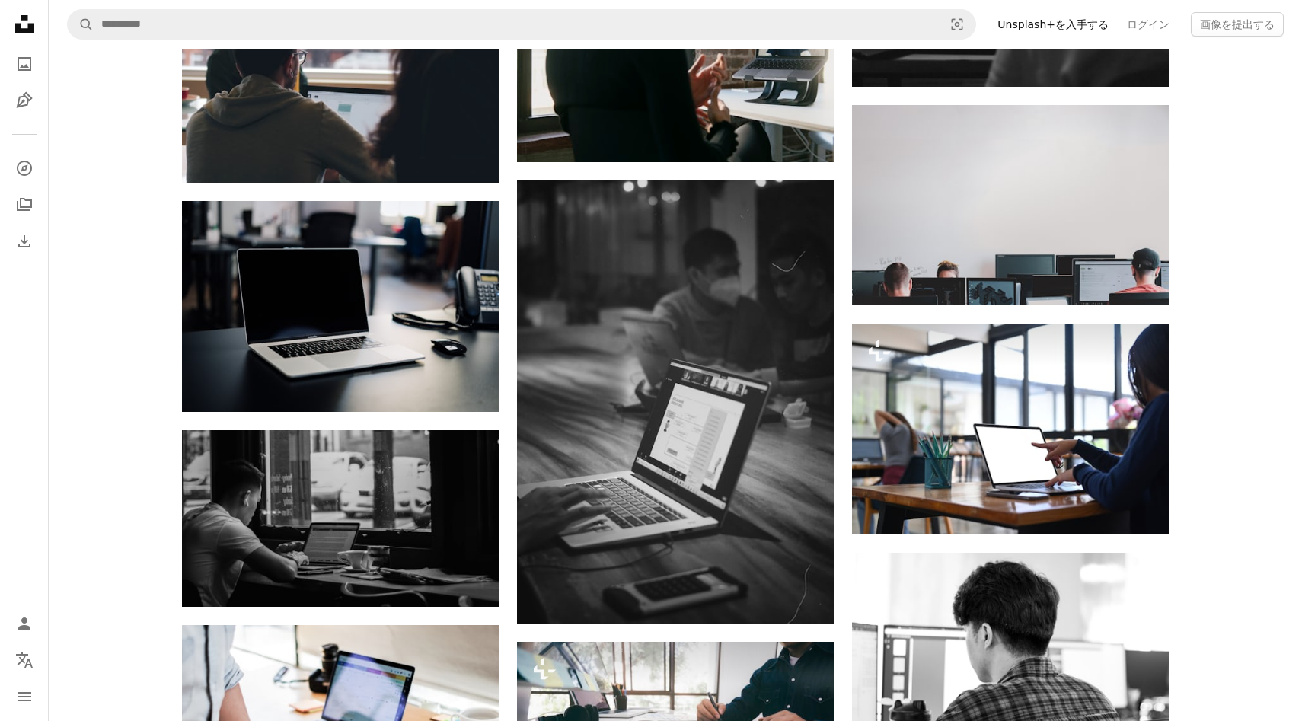
scroll to position [3417, 0]
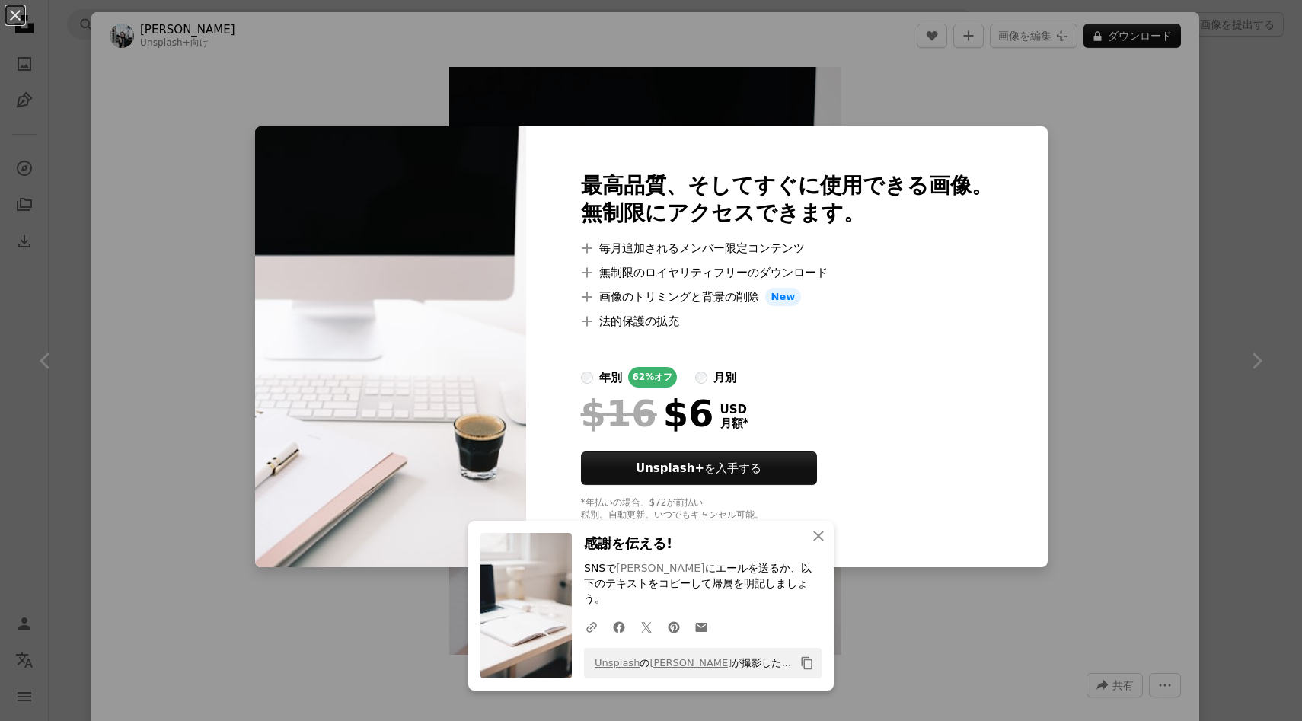
scroll to position [5937, 0]
click at [1157, 308] on div "An X shape 最高品質、そしてすぐに使用できる画像。 無制限にアクセスできます。 A plus sign 毎月追加されるメンバー限定コンテンツ A p…" at bounding box center [651, 360] width 1302 height 721
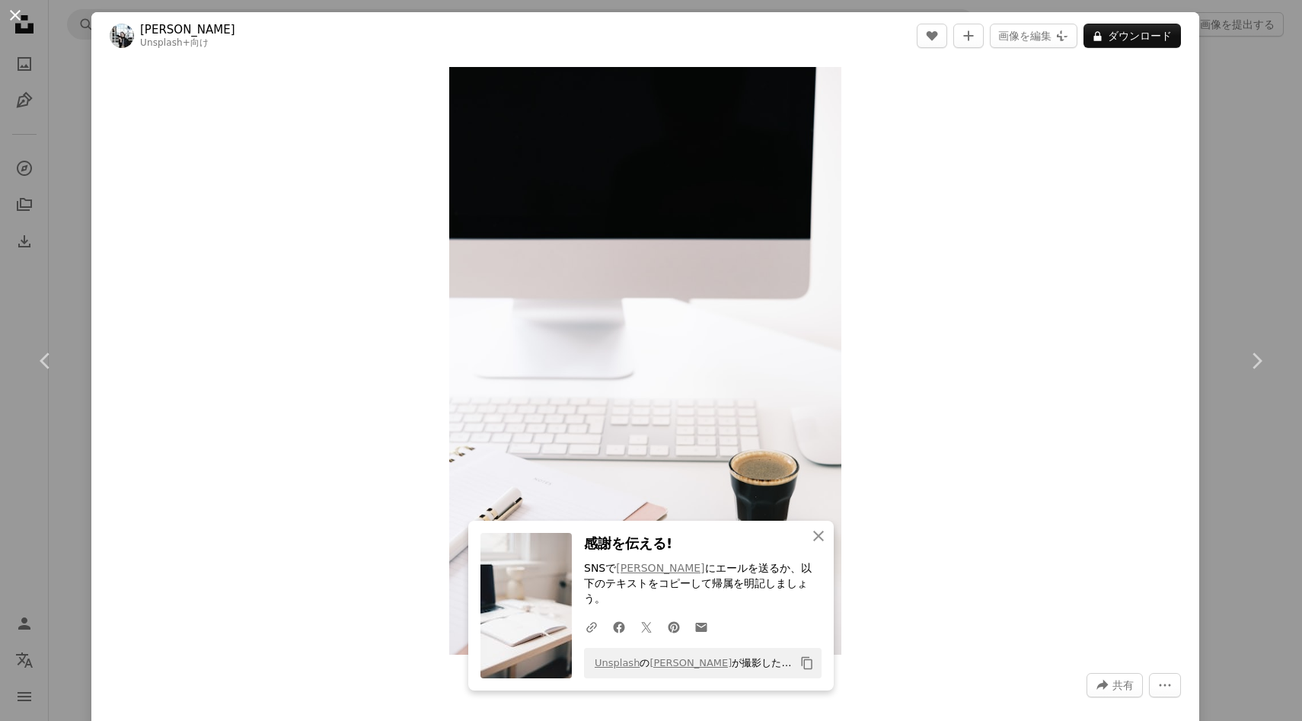
click at [24, 16] on button "An X shape" at bounding box center [15, 15] width 18 height 18
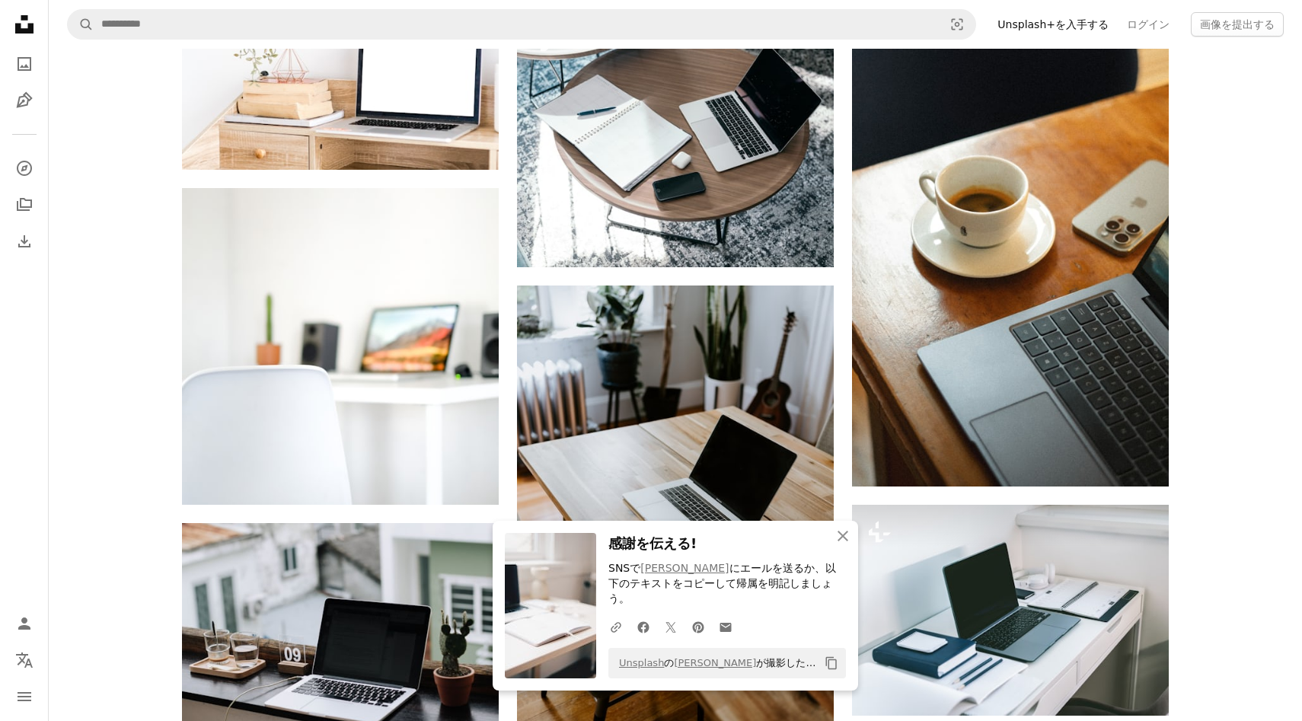
scroll to position [7004, 0]
